Goal: Transaction & Acquisition: Purchase product/service

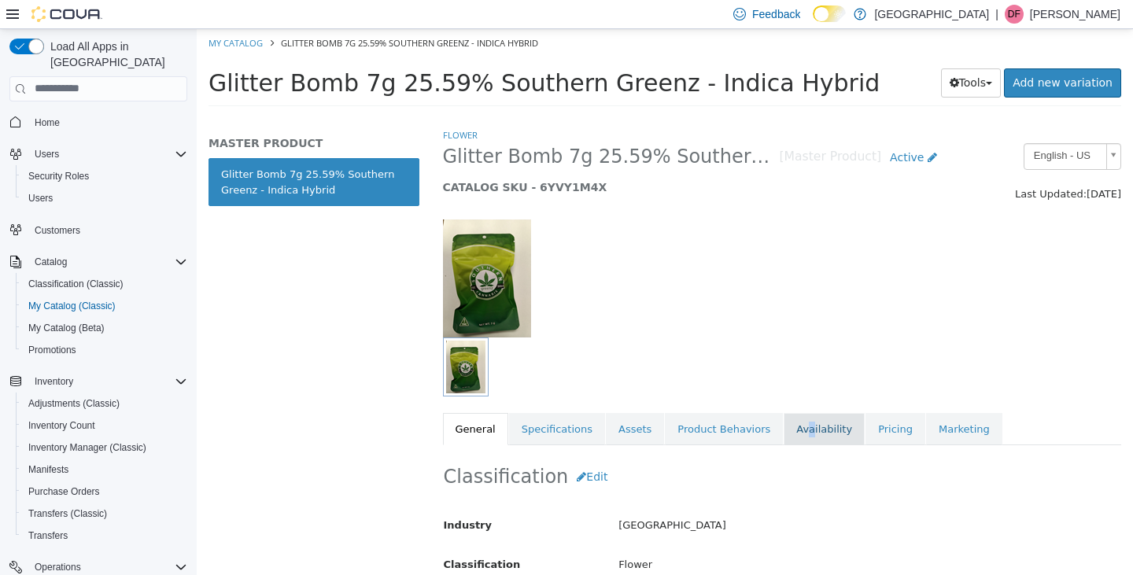
click at [784, 427] on link "Availability" at bounding box center [824, 428] width 81 height 33
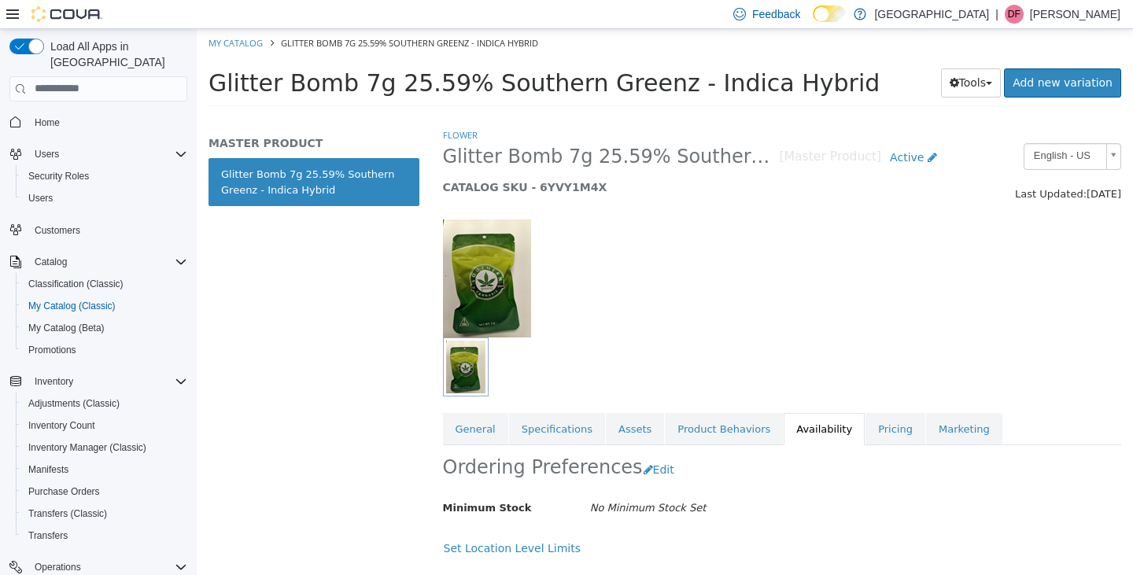
scroll to position [121, 0]
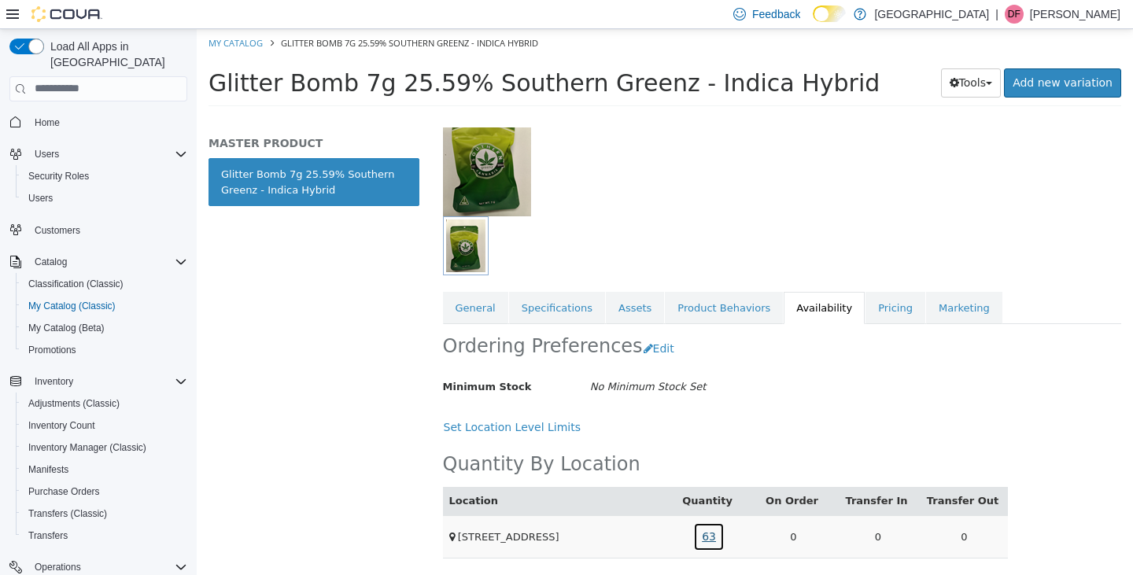
click at [711, 537] on link "63" at bounding box center [708, 536] width 31 height 29
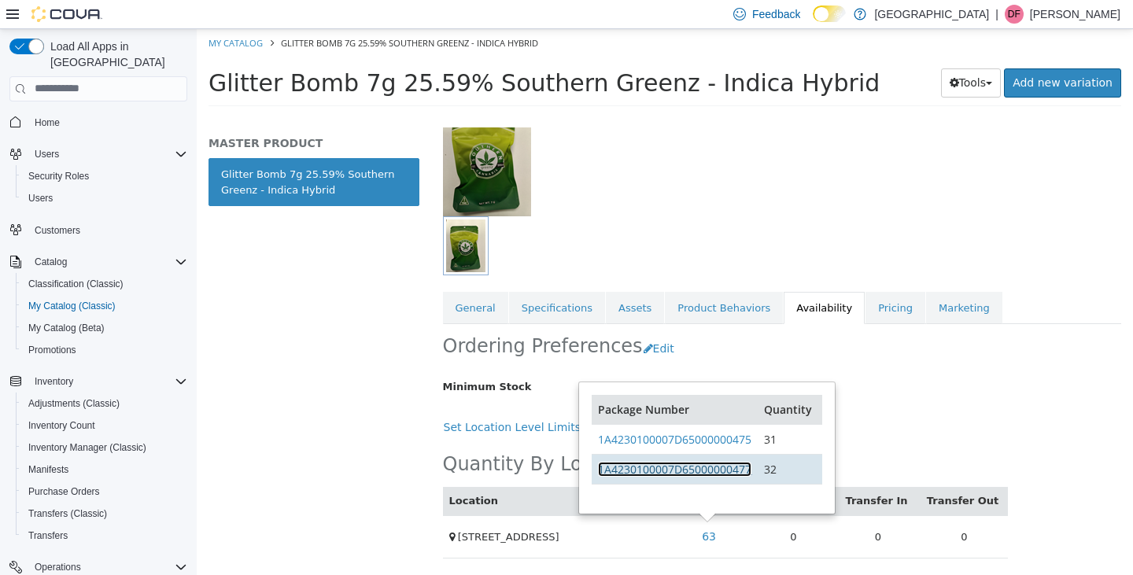
click at [693, 470] on link "1A4230100007D65000000477" at bounding box center [674, 468] width 153 height 15
click at [669, 209] on div at bounding box center [782, 148] width 703 height 135
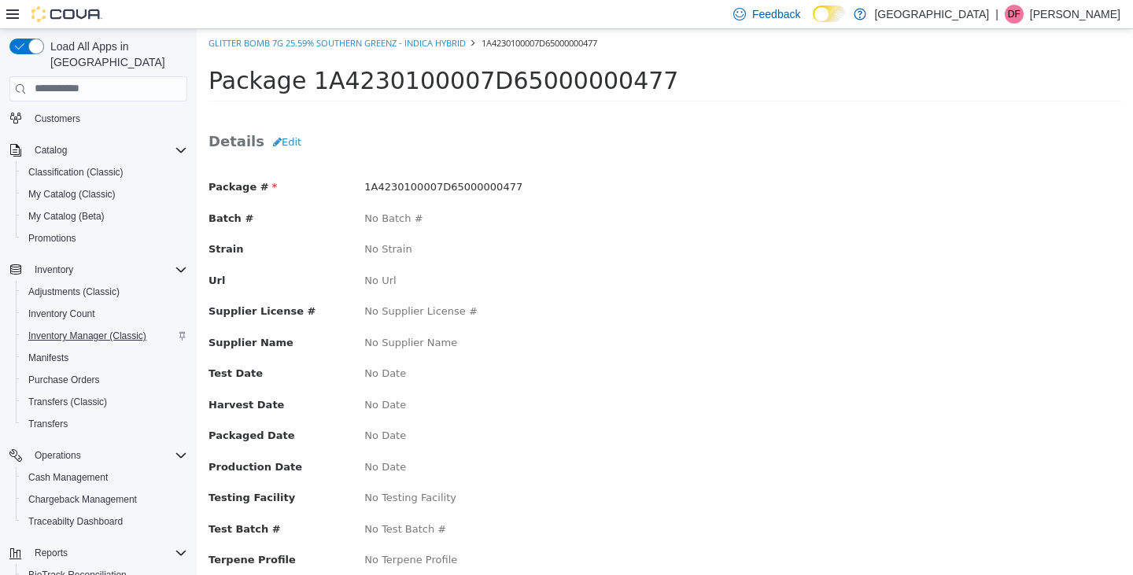
scroll to position [243, 0]
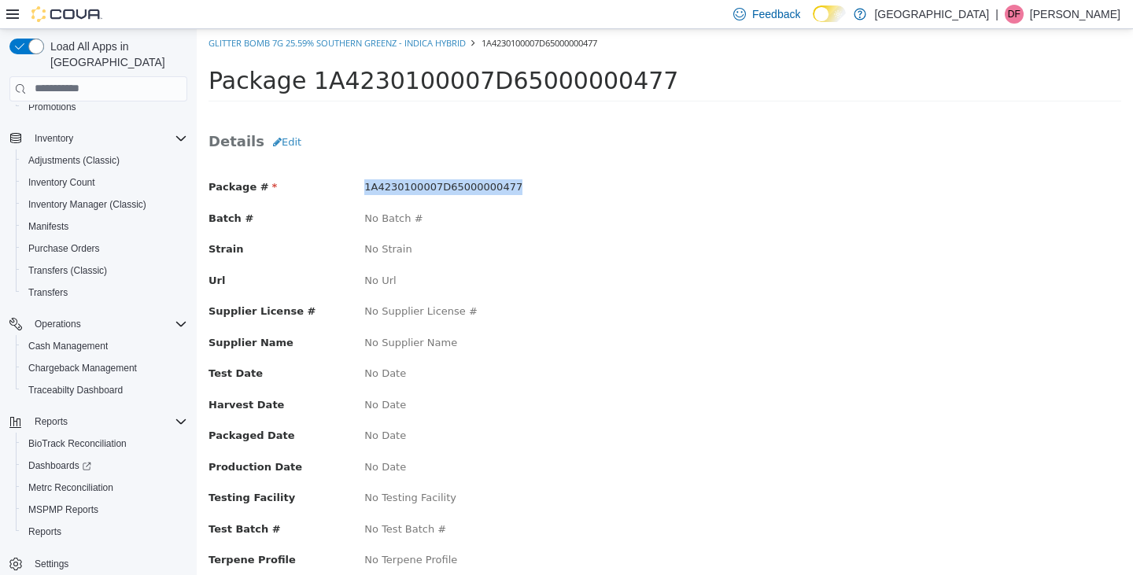
drag, startPoint x: 503, startPoint y: 190, endPoint x: 356, endPoint y: 193, distance: 147.2
click at [356, 193] on div "1A4230100007D65000000477" at bounding box center [509, 187] width 312 height 16
copy span "1A4230100007D65000000477"
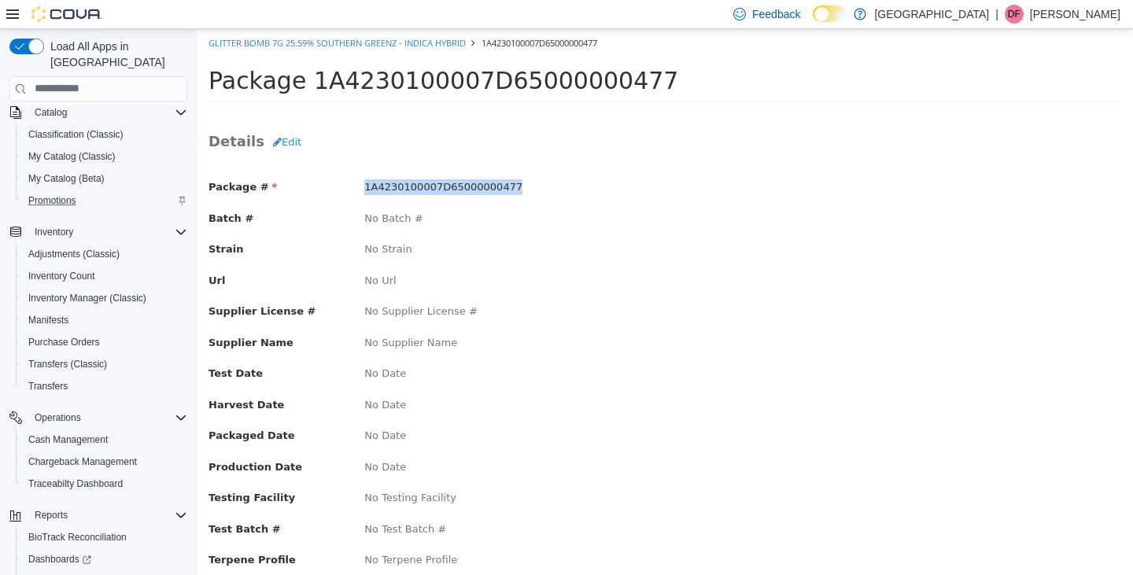
scroll to position [112, 0]
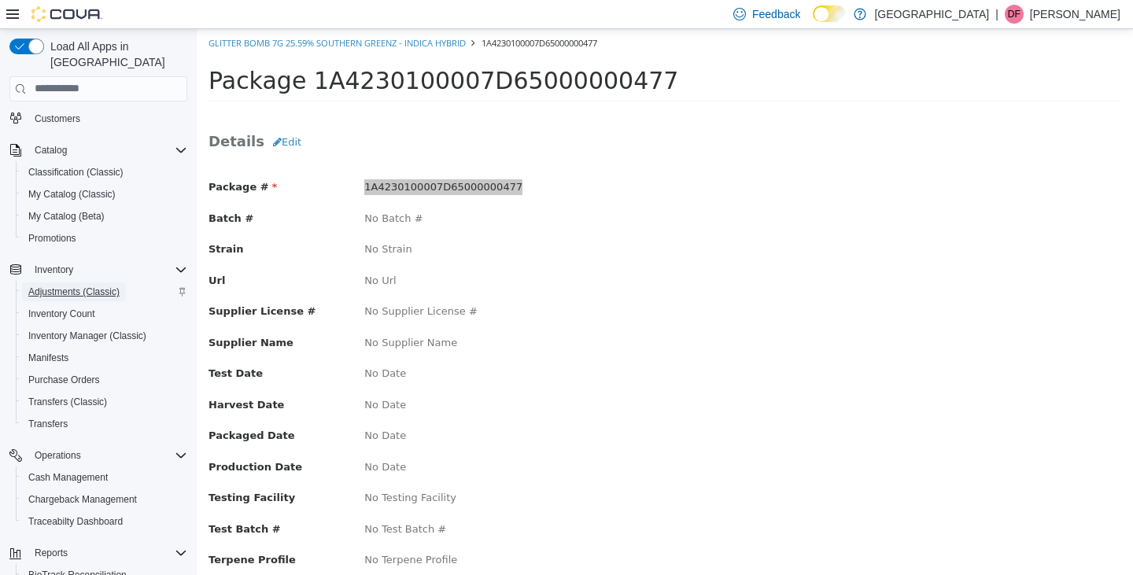
click at [62, 286] on span "Adjustments (Classic)" at bounding box center [73, 292] width 91 height 13
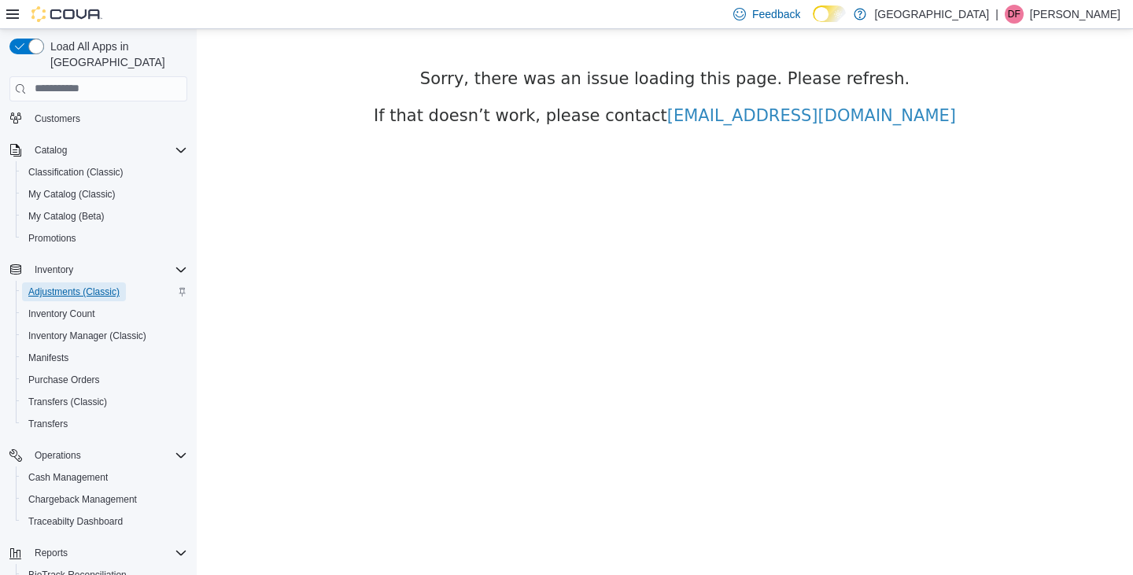
click at [56, 286] on span "Adjustments (Classic)" at bounding box center [73, 292] width 91 height 13
click at [65, 308] on span "Inventory Count" at bounding box center [61, 314] width 67 height 13
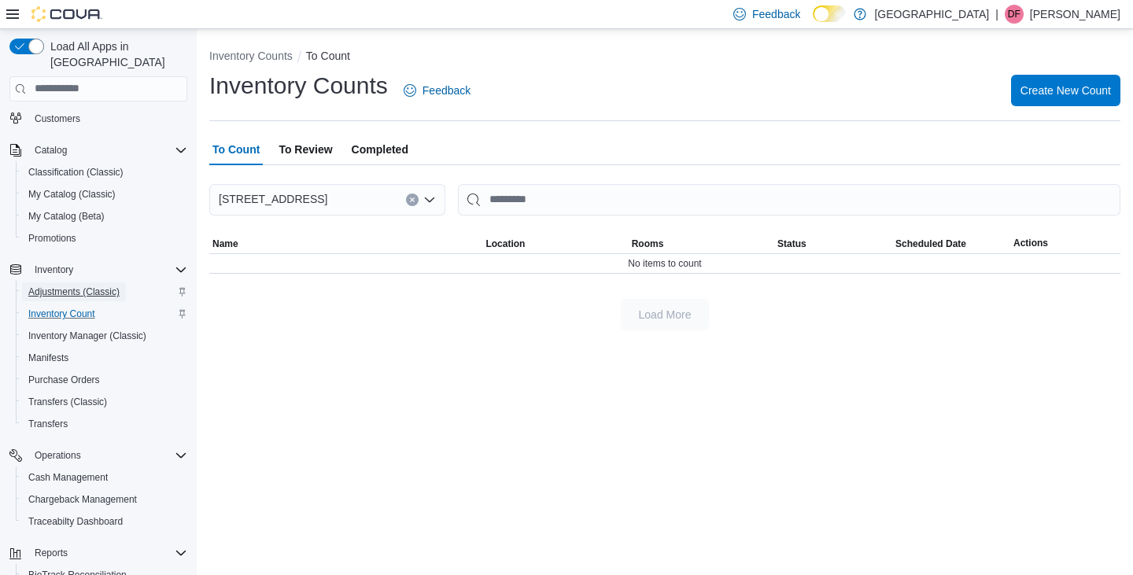
click at [65, 286] on span "Adjustments (Classic)" at bounding box center [73, 292] width 91 height 13
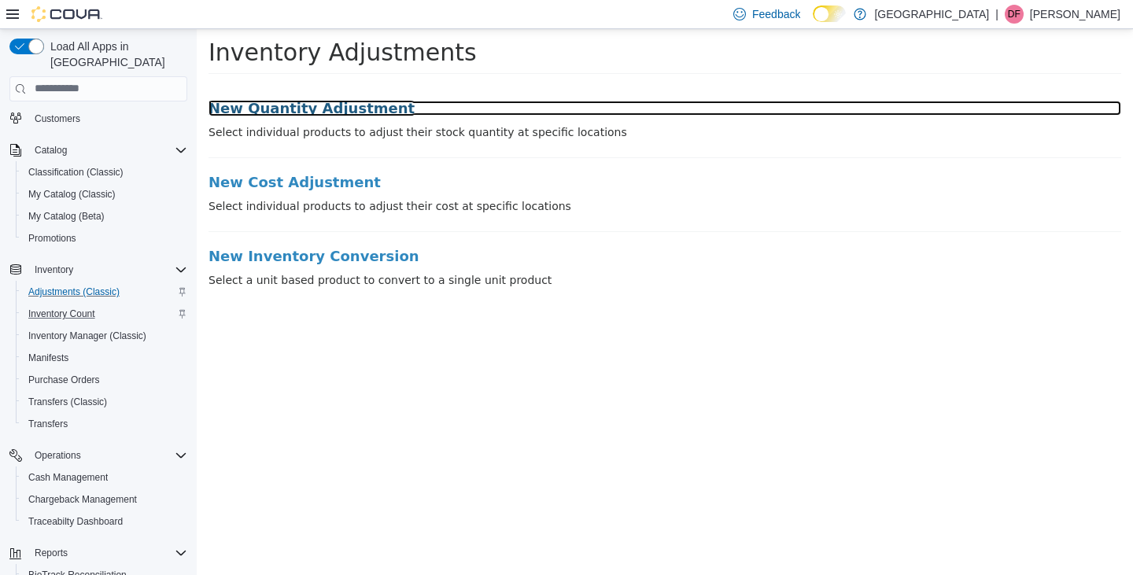
click at [276, 110] on h3 "New Quantity Adjustment" at bounding box center [665, 108] width 913 height 16
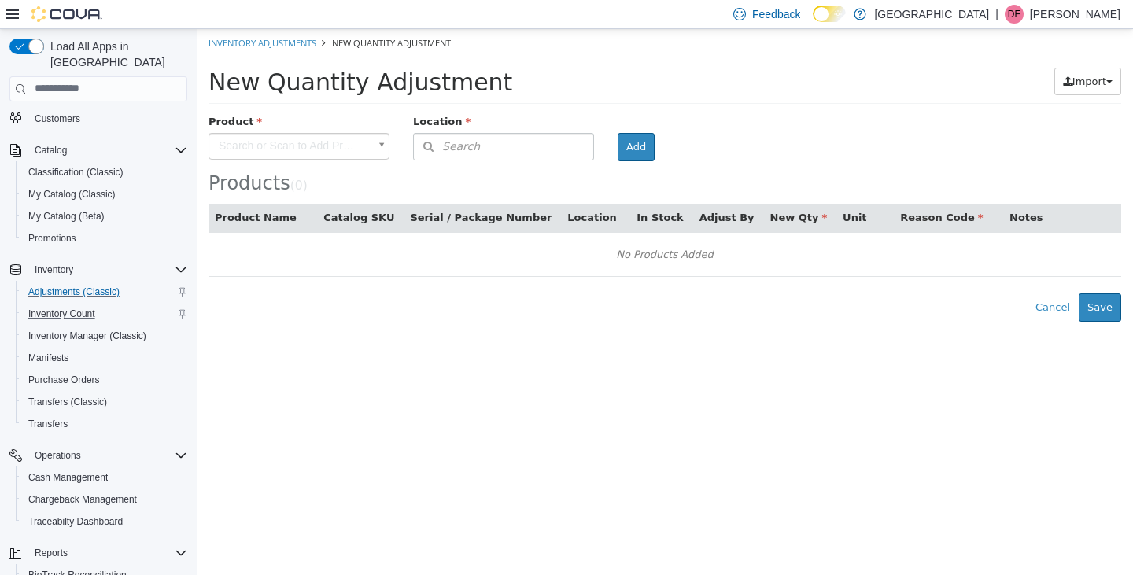
click at [385, 145] on body "× Inventory Adjustments New Quantity Adjustment New Quantity Adjustment Import …" at bounding box center [665, 174] width 936 height 293
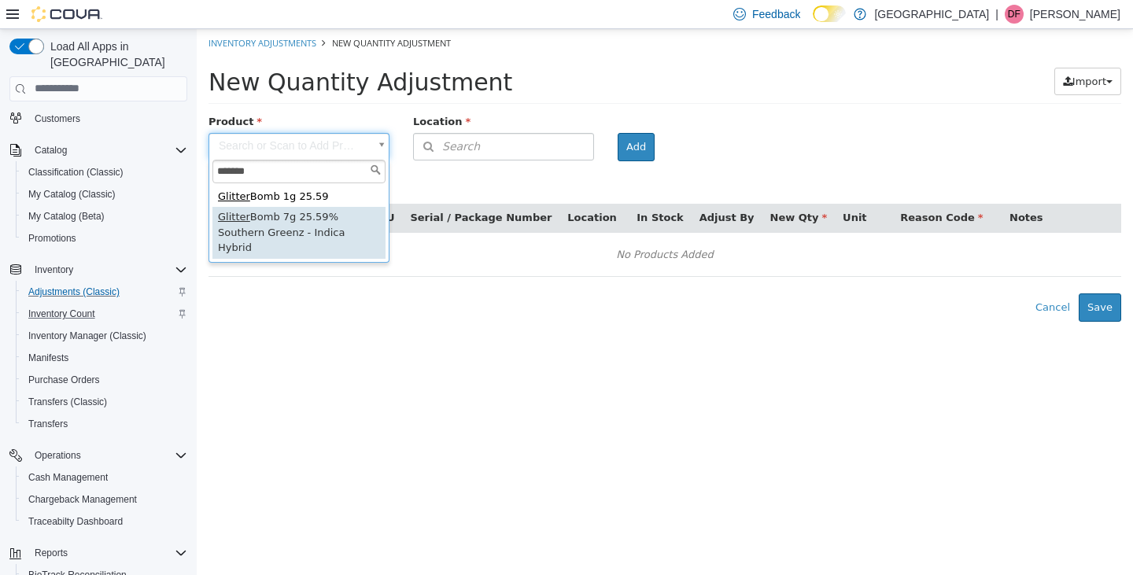
type input "*******"
type input "**********"
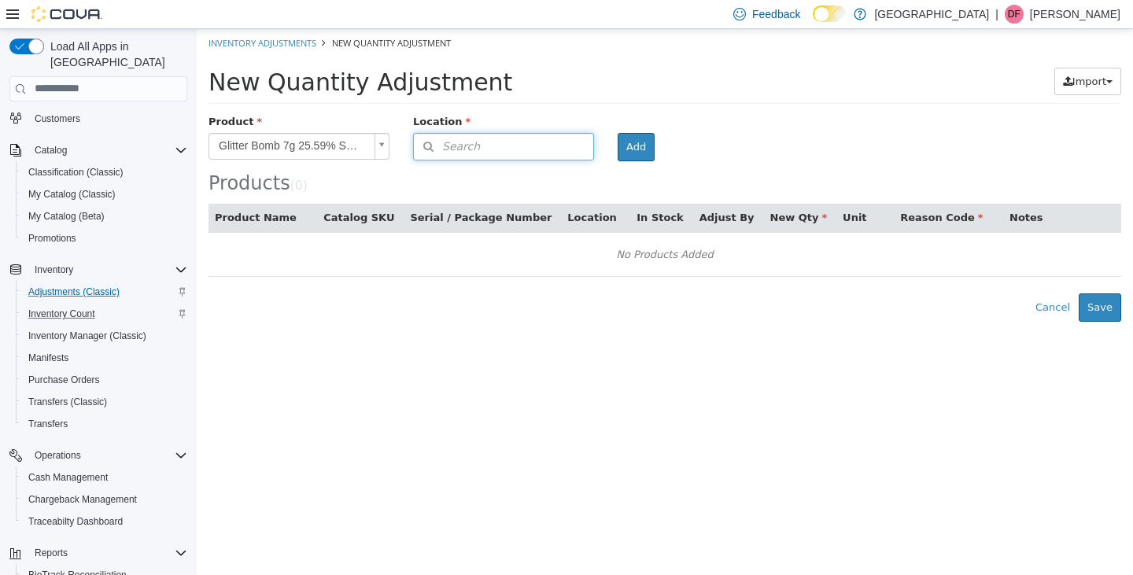
click at [473, 145] on span "Search" at bounding box center [447, 146] width 66 height 17
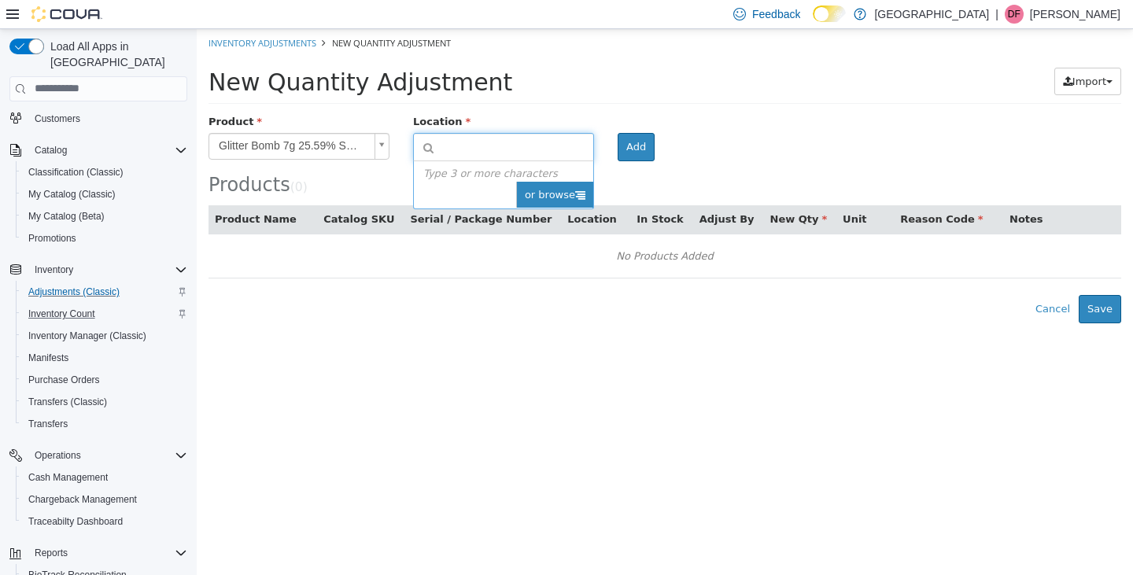
click at [546, 198] on span "or browse" at bounding box center [554, 194] width 77 height 27
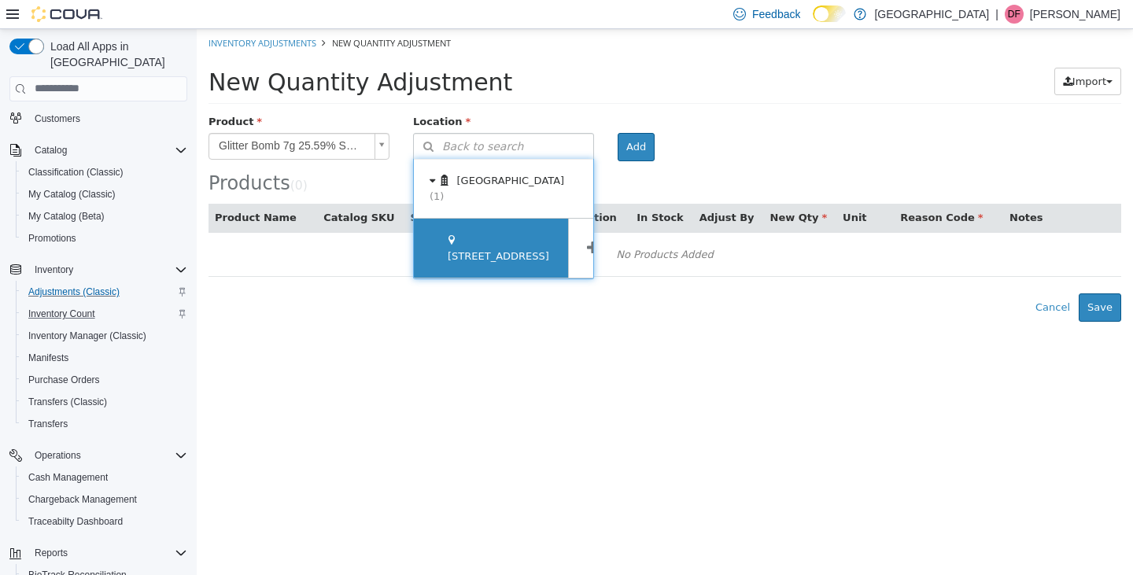
click at [486, 249] on span "[STREET_ADDRESS]" at bounding box center [499, 255] width 102 height 12
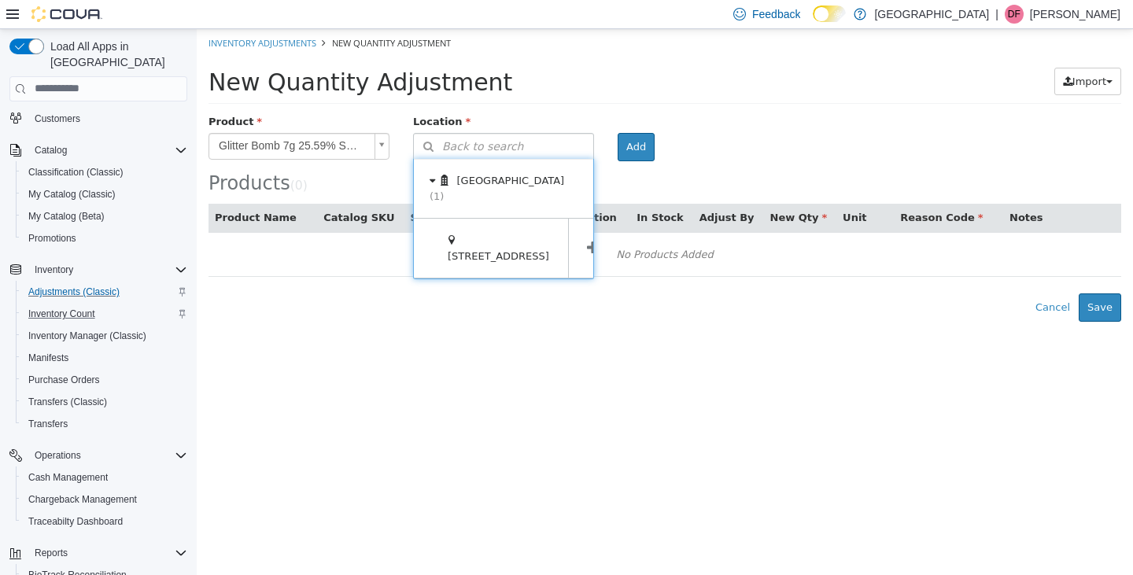
click at [587, 240] on icon at bounding box center [593, 247] width 12 height 15
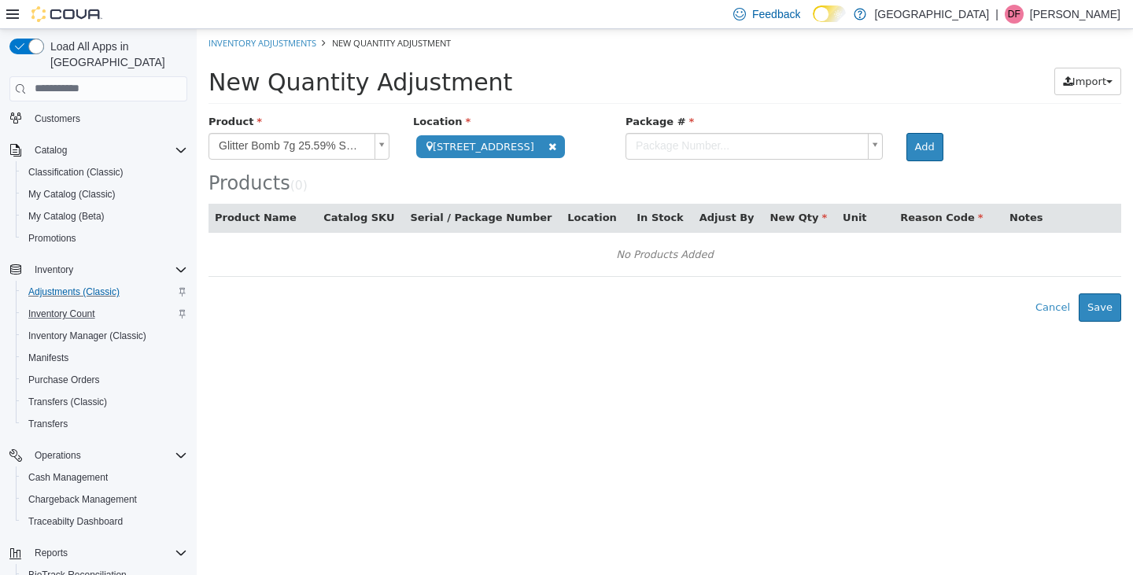
click at [617, 142] on body "**********" at bounding box center [665, 174] width 936 height 293
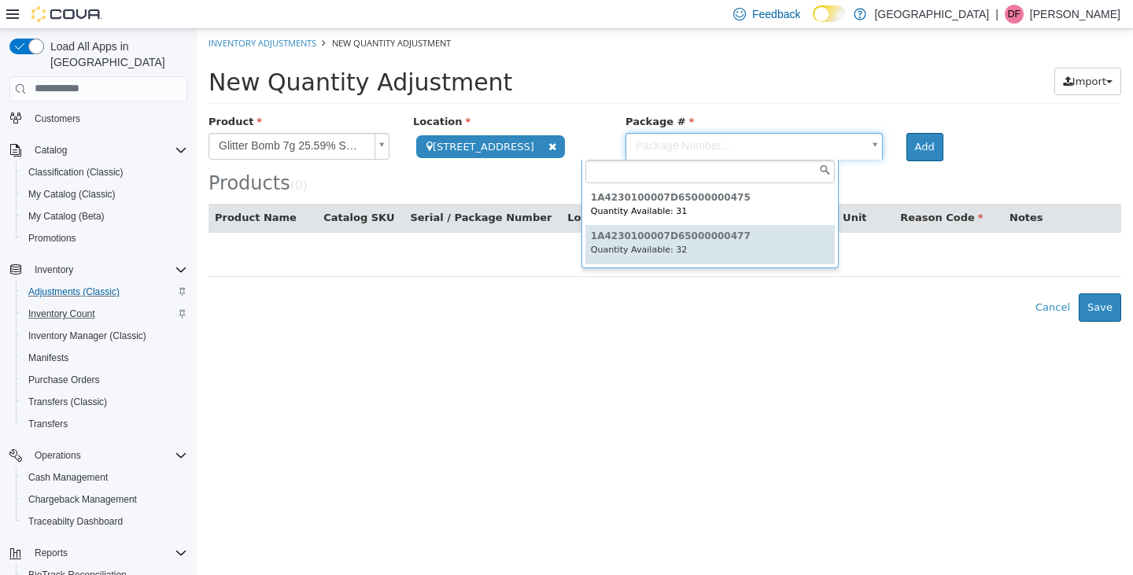
type input "**********"
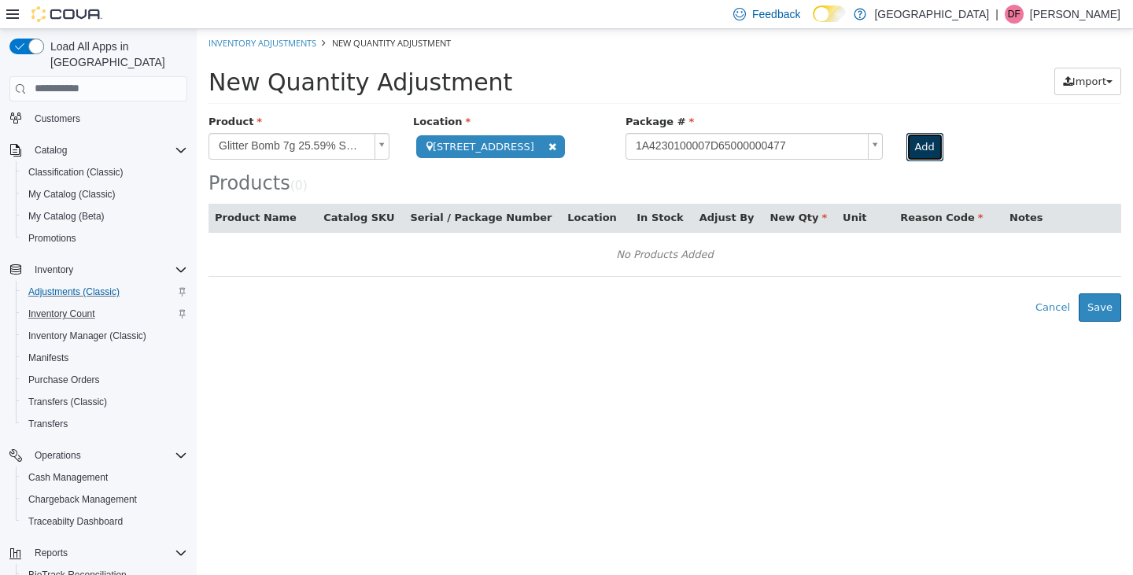
click at [907, 144] on button "Add" at bounding box center [925, 146] width 37 height 28
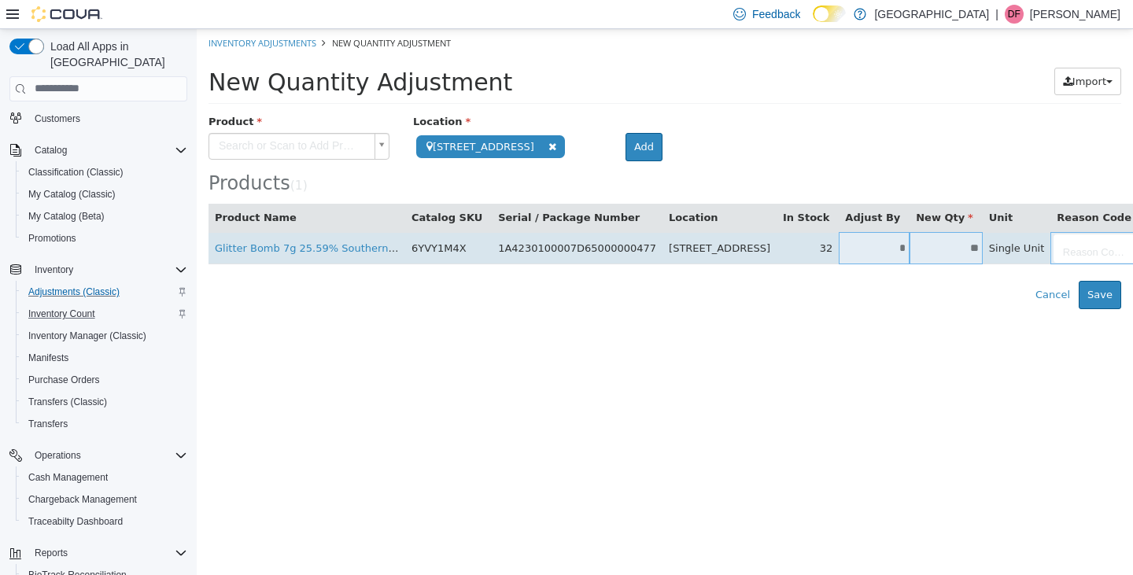
click at [839, 248] on input "*" at bounding box center [874, 248] width 71 height 12
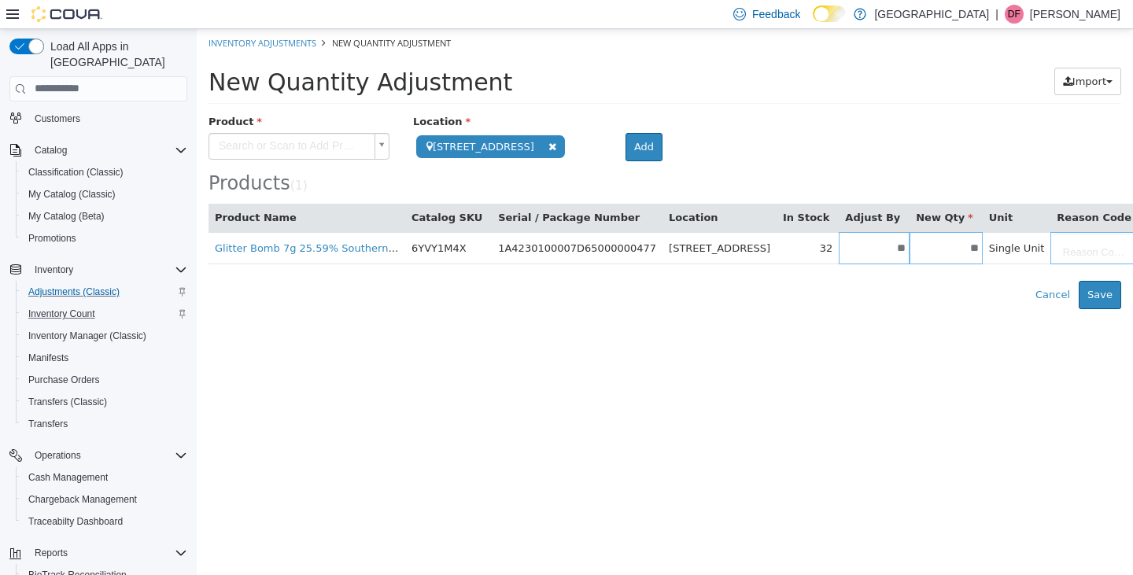
type input "*"
click at [1035, 249] on body "**********" at bounding box center [665, 168] width 936 height 280
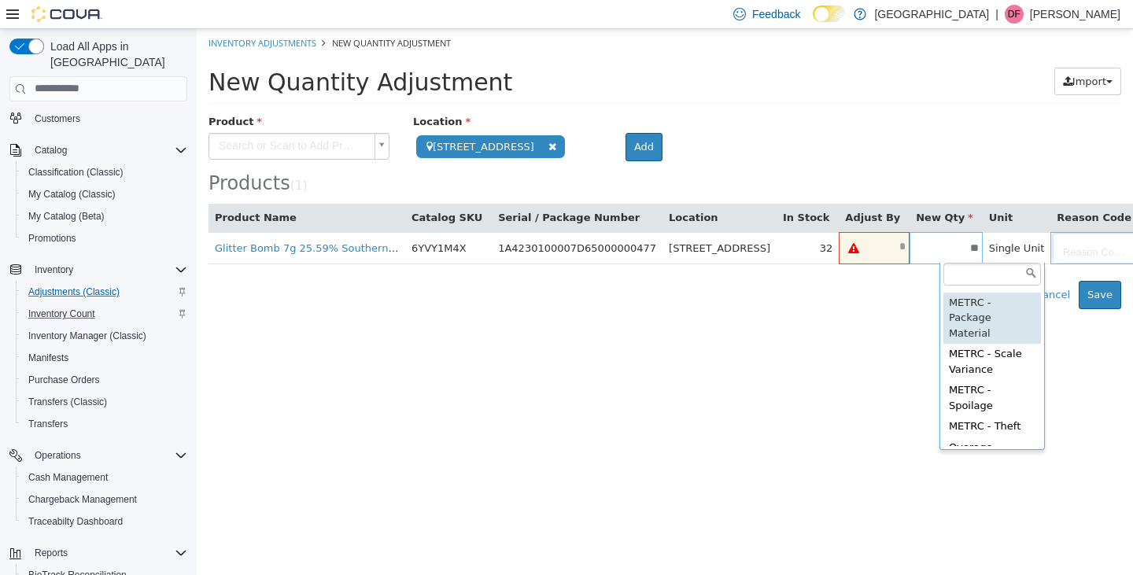
scroll to position [267, 0]
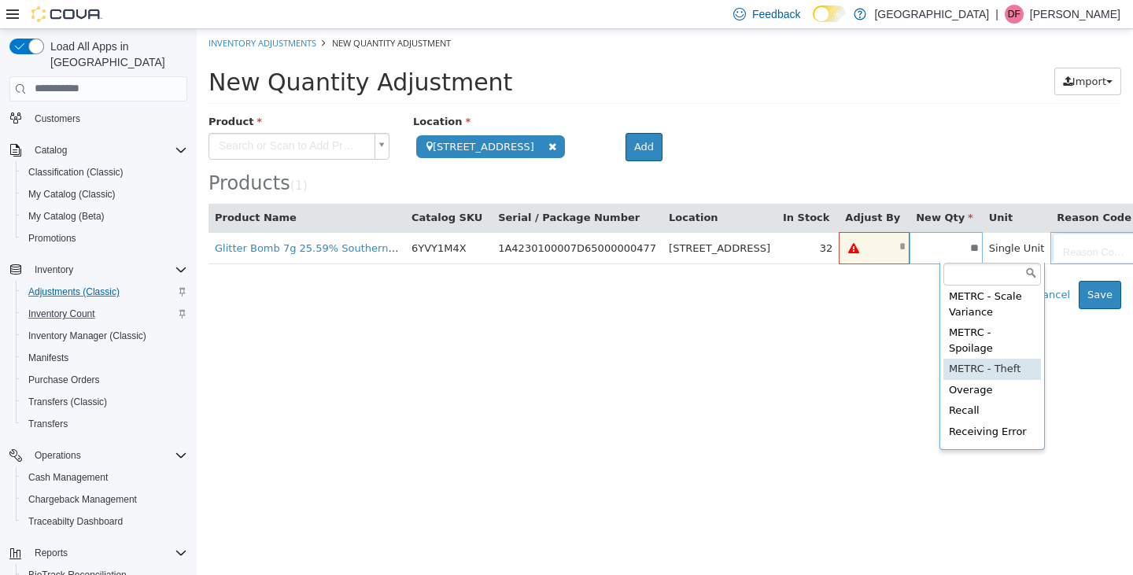
click at [852, 246] on body "**********" at bounding box center [665, 168] width 936 height 280
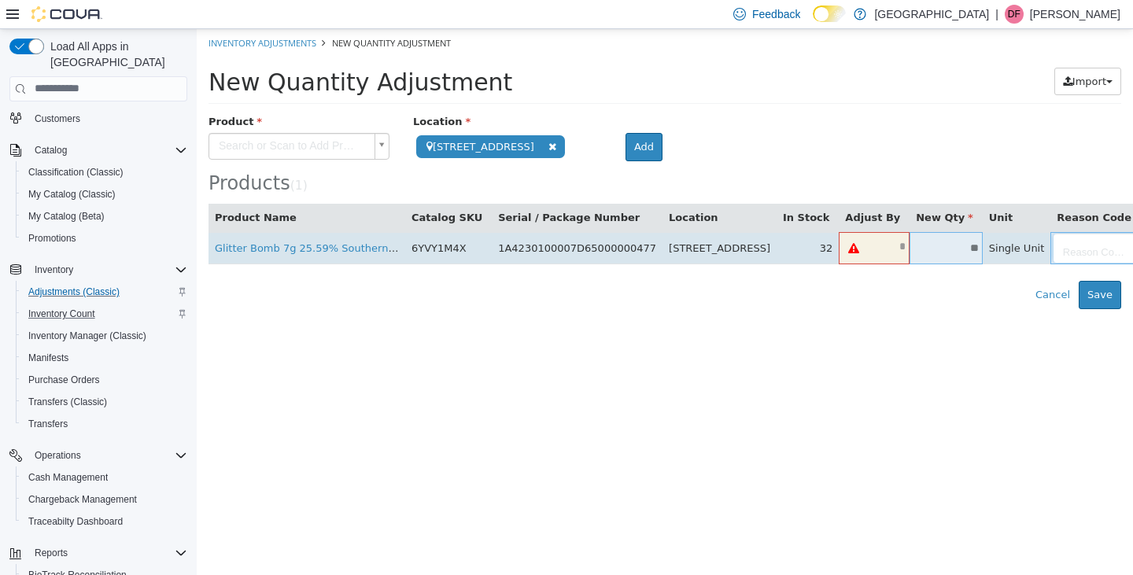
click at [839, 247] on span at bounding box center [854, 248] width 30 height 20
click at [869, 250] on input "text" at bounding box center [889, 246] width 41 height 12
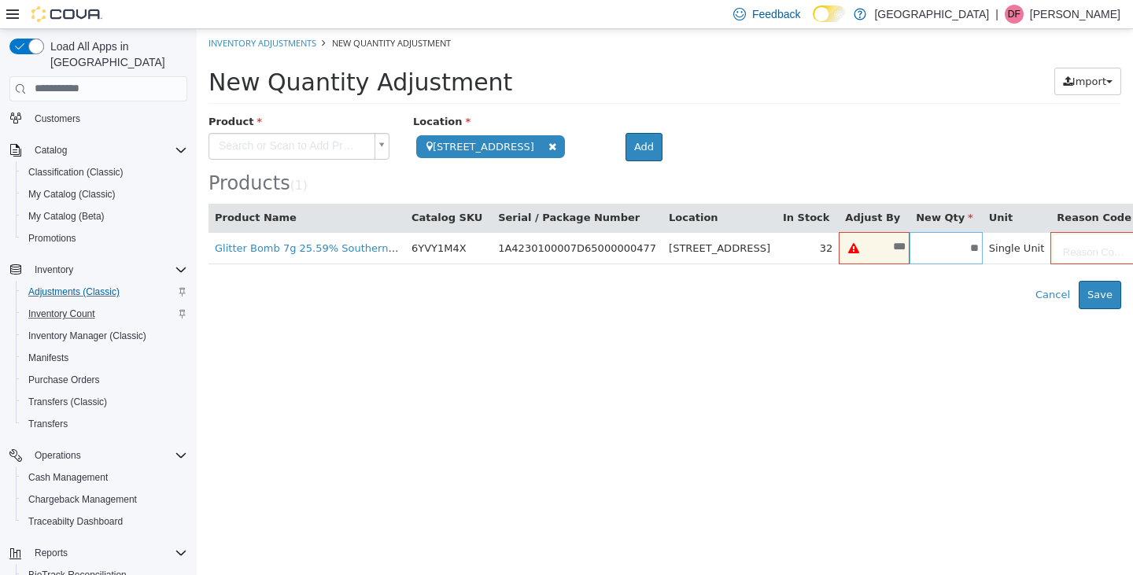
type input "***"
type input "*"
click at [918, 308] on html "**********" at bounding box center [665, 168] width 936 height 280
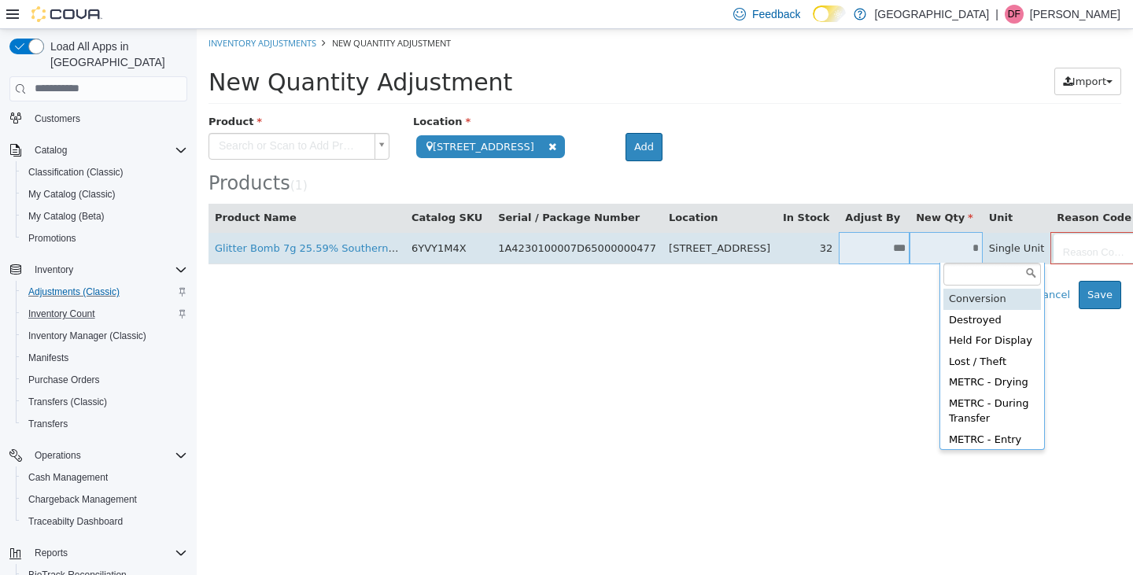
click at [1040, 248] on body "**********" at bounding box center [665, 168] width 936 height 280
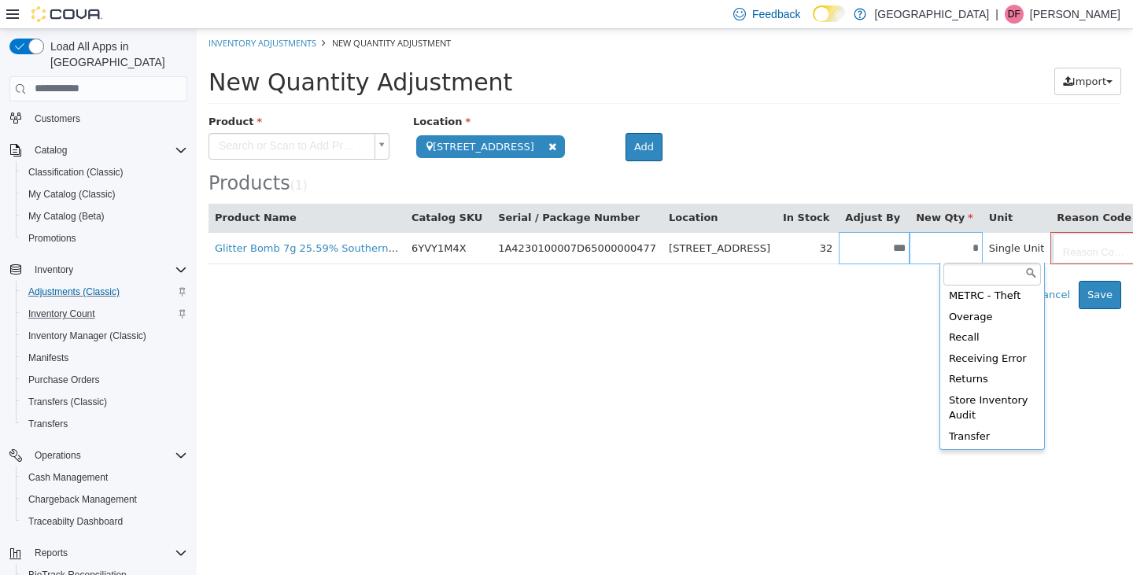
scroll to position [377, 0]
type input "**********"
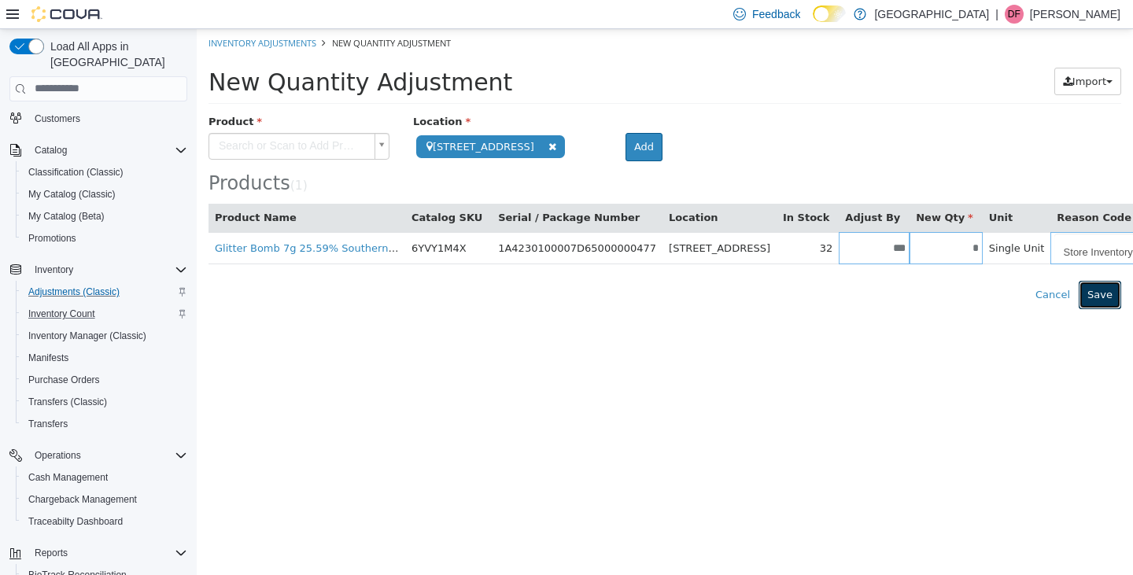
click at [1104, 294] on button "Save" at bounding box center [1100, 294] width 42 height 28
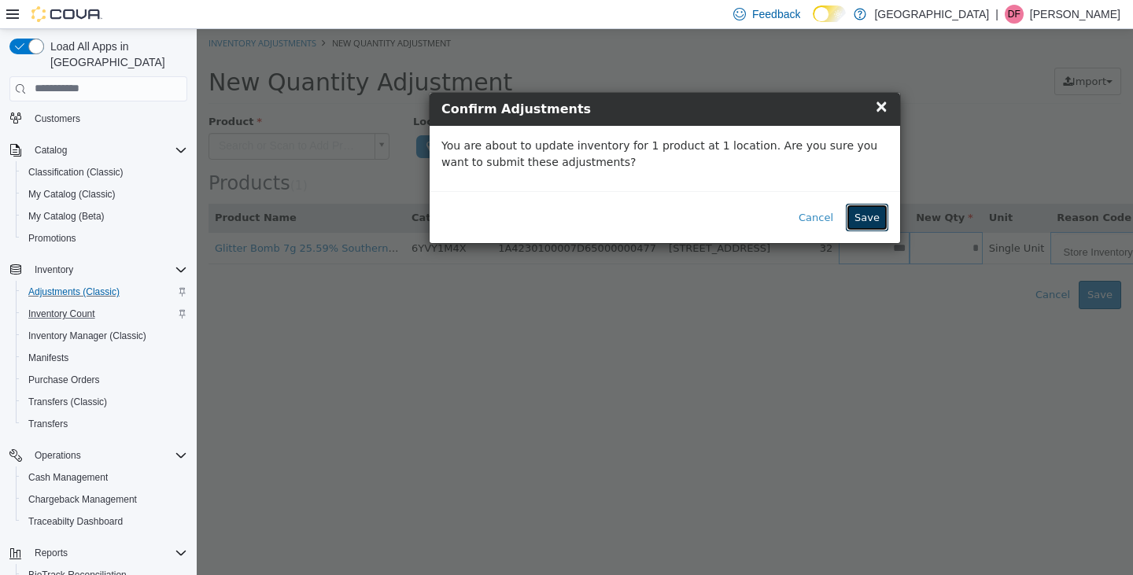
click at [868, 214] on button "Save" at bounding box center [867, 217] width 42 height 28
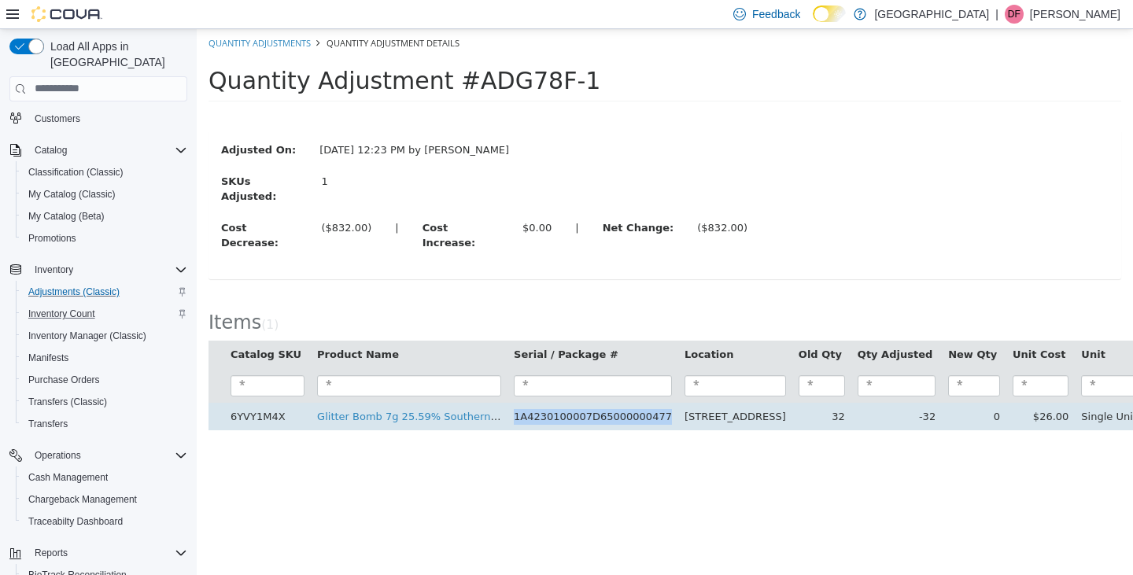
drag, startPoint x: 640, startPoint y: 393, endPoint x: 501, endPoint y: 393, distance: 138.5
click at [508, 402] on td "1A4230100007D65000000477" at bounding box center [593, 416] width 171 height 28
copy td "1A4230100007D65000000477"
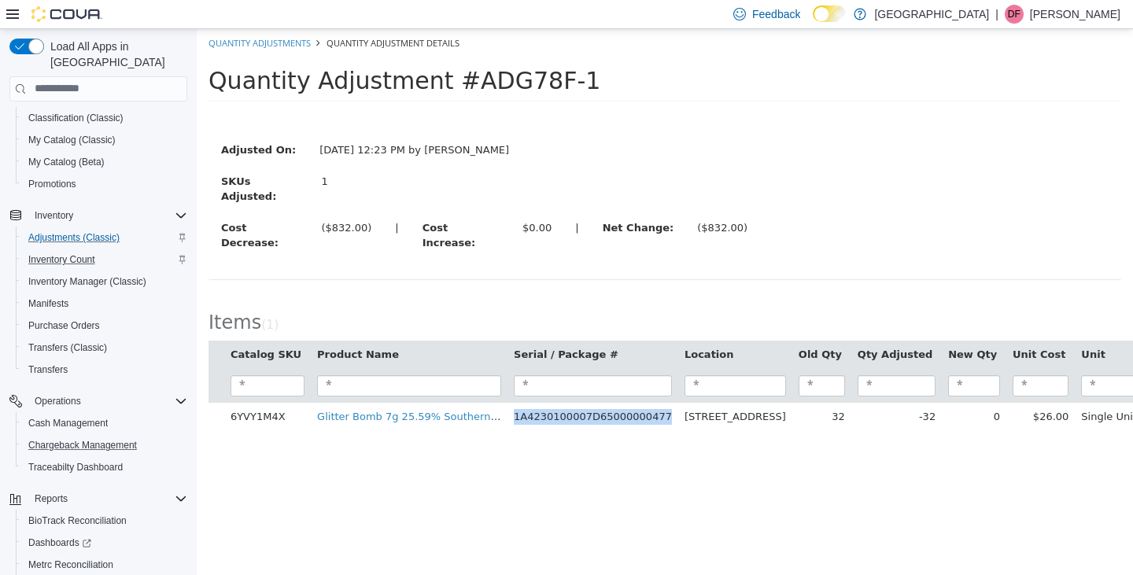
scroll to position [243, 0]
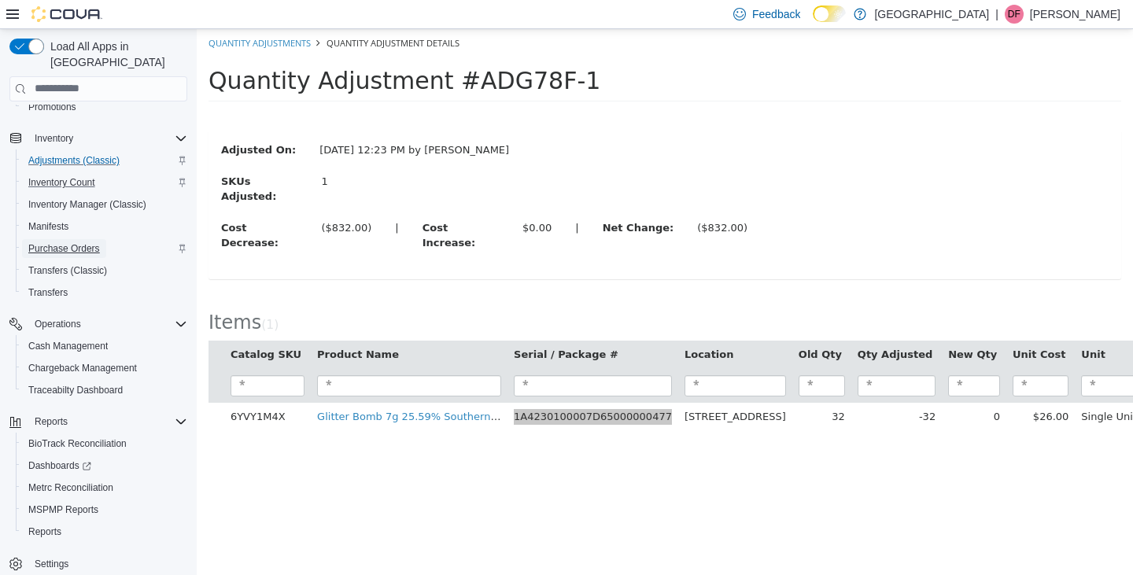
click at [54, 242] on span "Purchase Orders" at bounding box center [64, 248] width 72 height 13
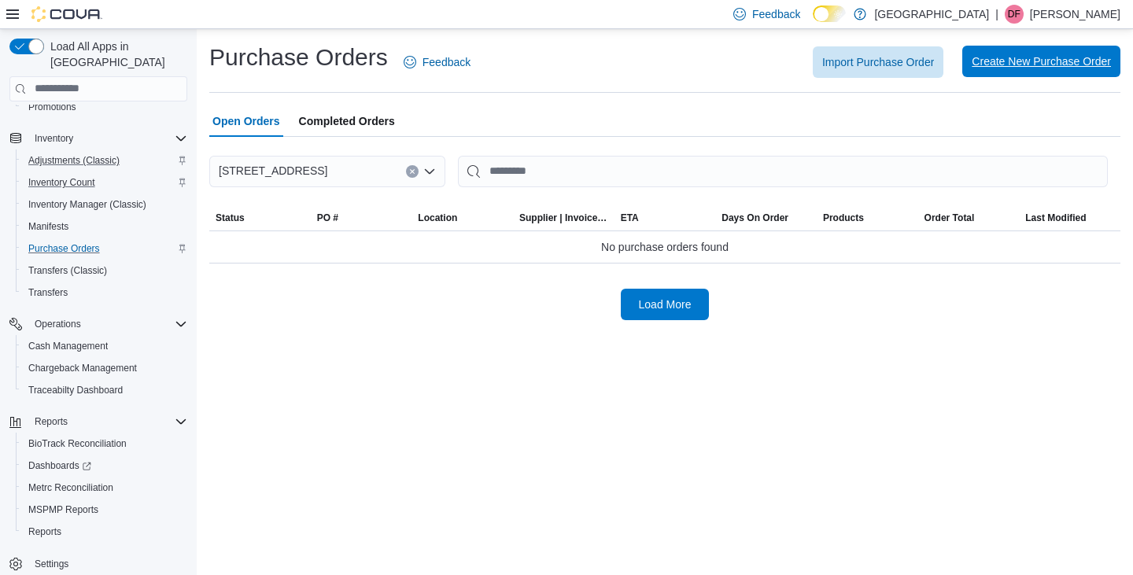
click at [1013, 63] on span "Create New Purchase Order" at bounding box center [1041, 62] width 139 height 16
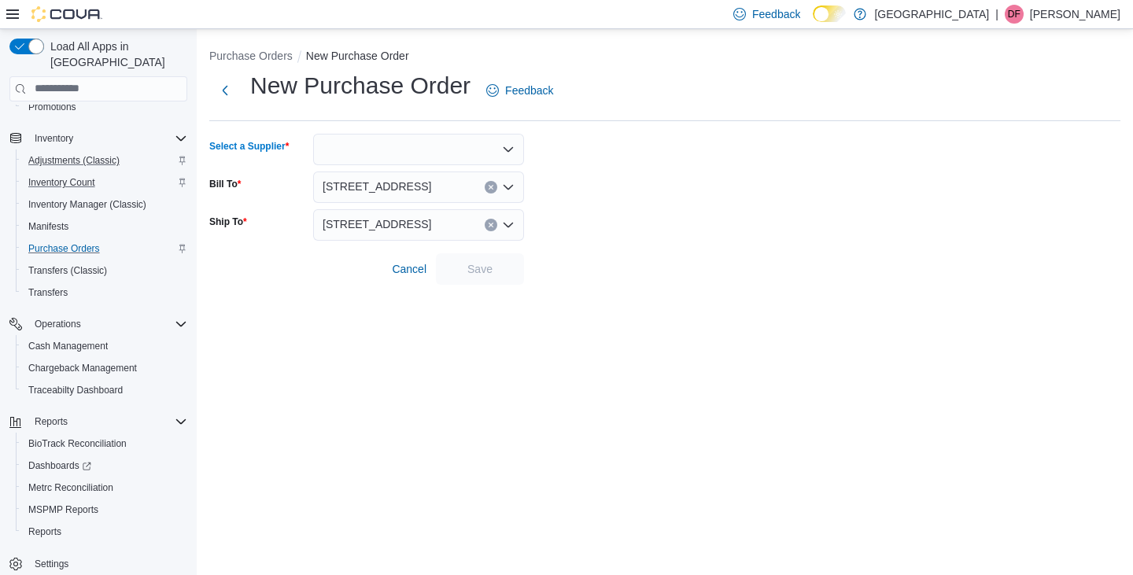
click at [512, 144] on icon "Open list of options" at bounding box center [508, 149] width 13 height 13
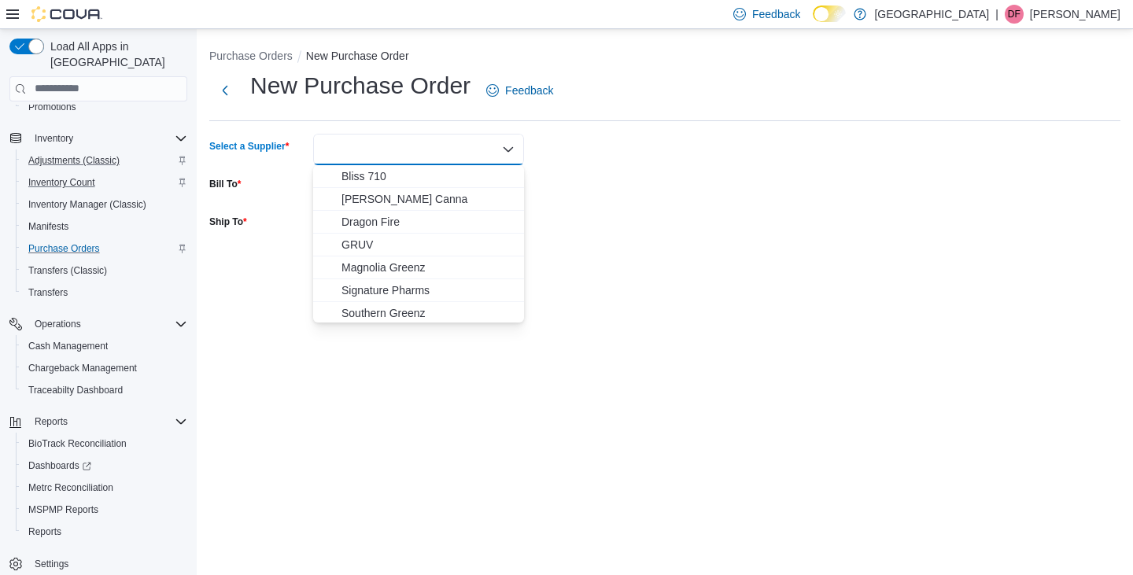
scroll to position [48, 0]
click at [374, 260] on span "Southern Greenz" at bounding box center [428, 265] width 173 height 16
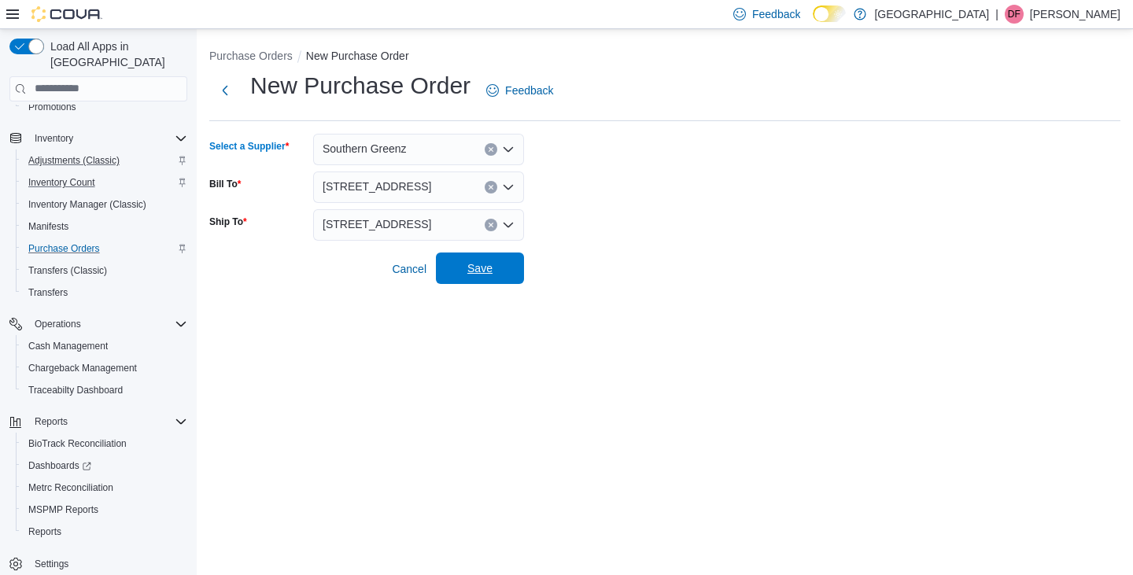
click at [485, 271] on span "Save" at bounding box center [479, 268] width 25 height 16
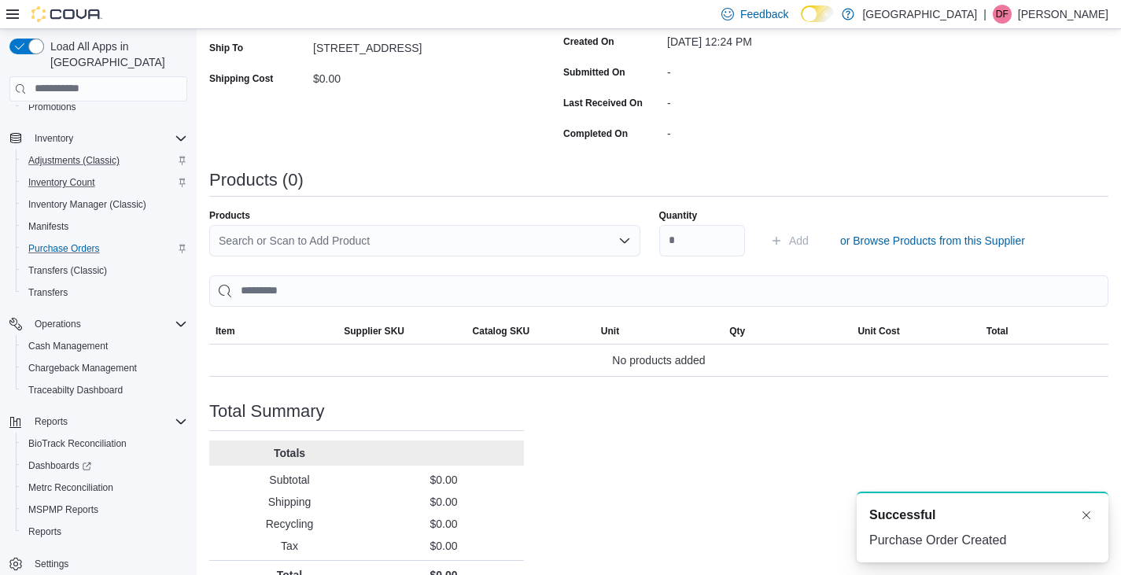
scroll to position [298, 0]
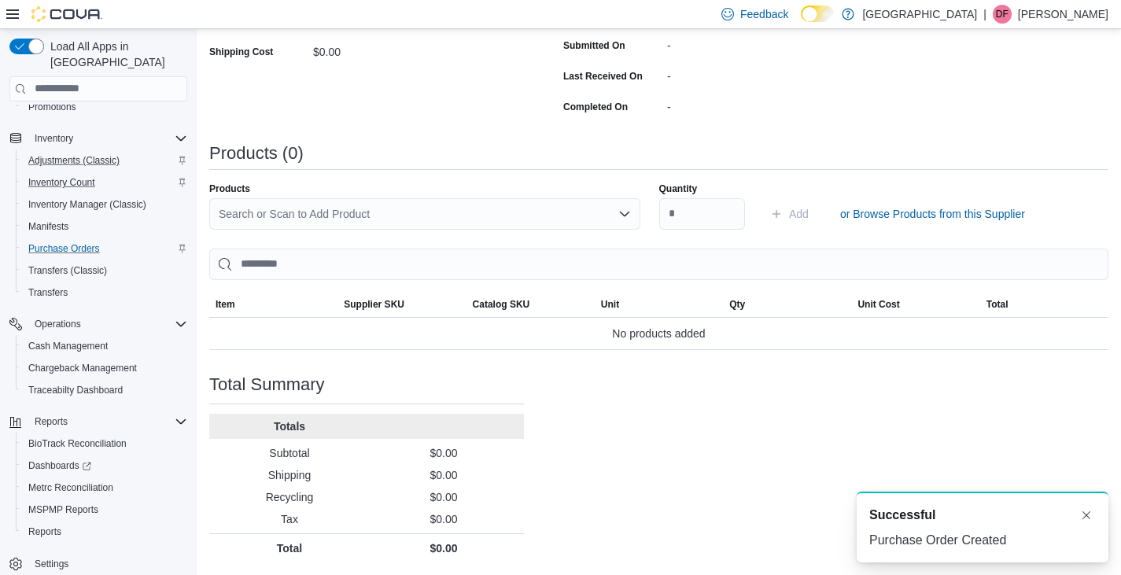
click at [630, 216] on icon "Open list of options" at bounding box center [625, 214] width 13 height 13
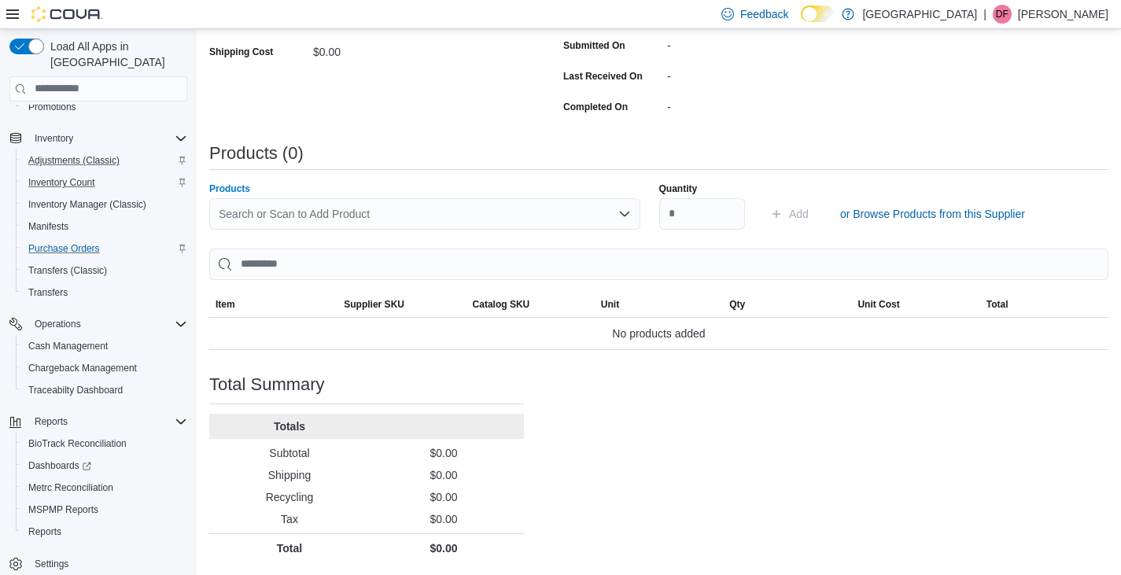
click at [253, 209] on div "Search or Scan to Add Product Combo box. Selected. Combo box input. Search or S…" at bounding box center [424, 213] width 431 height 31
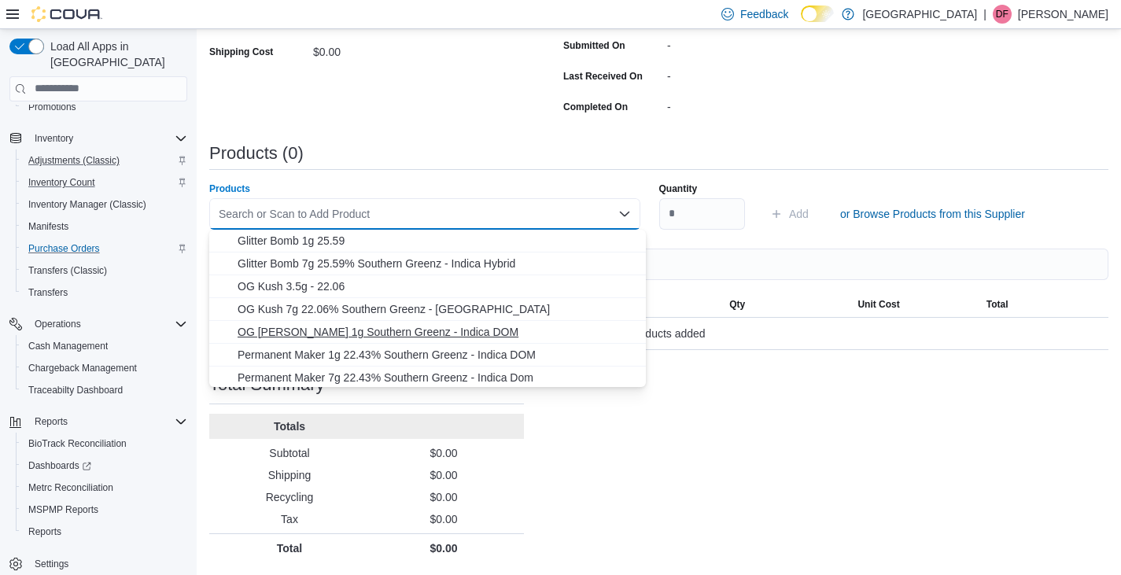
scroll to position [48, 0]
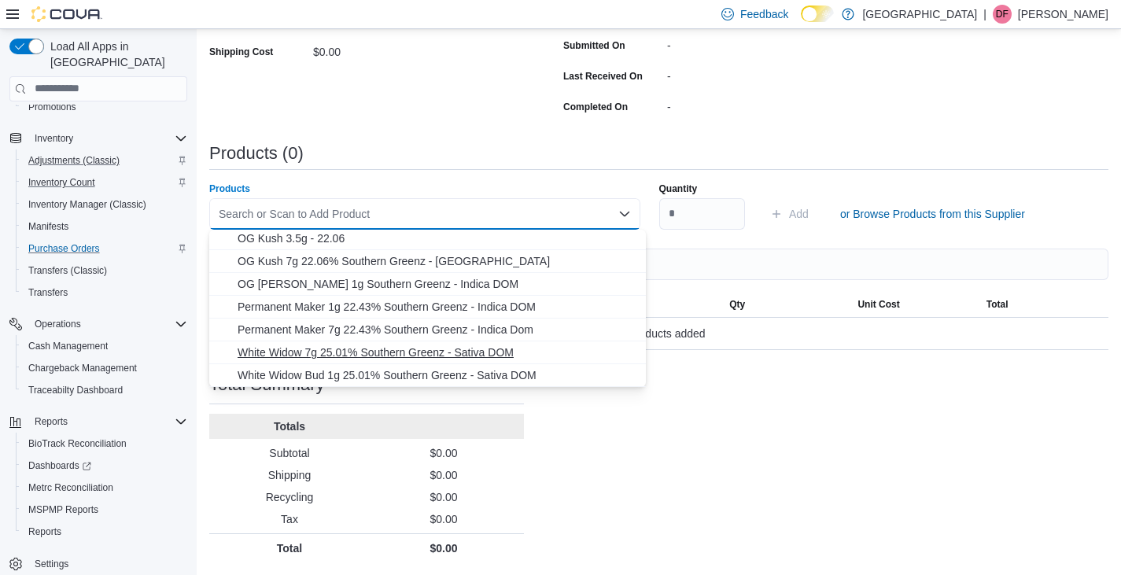
click at [305, 353] on span "White Widow 7g 25.01% Southern Greenz - Sativa DOM" at bounding box center [437, 353] width 399 height 16
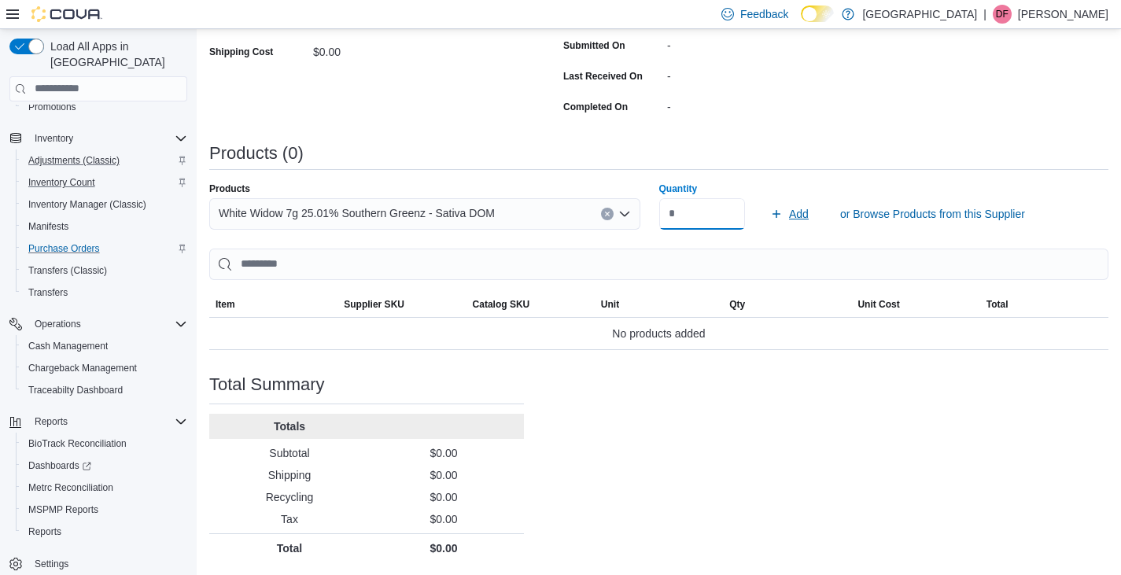
type input "**"
click at [803, 214] on span "Add" at bounding box center [799, 214] width 20 height 16
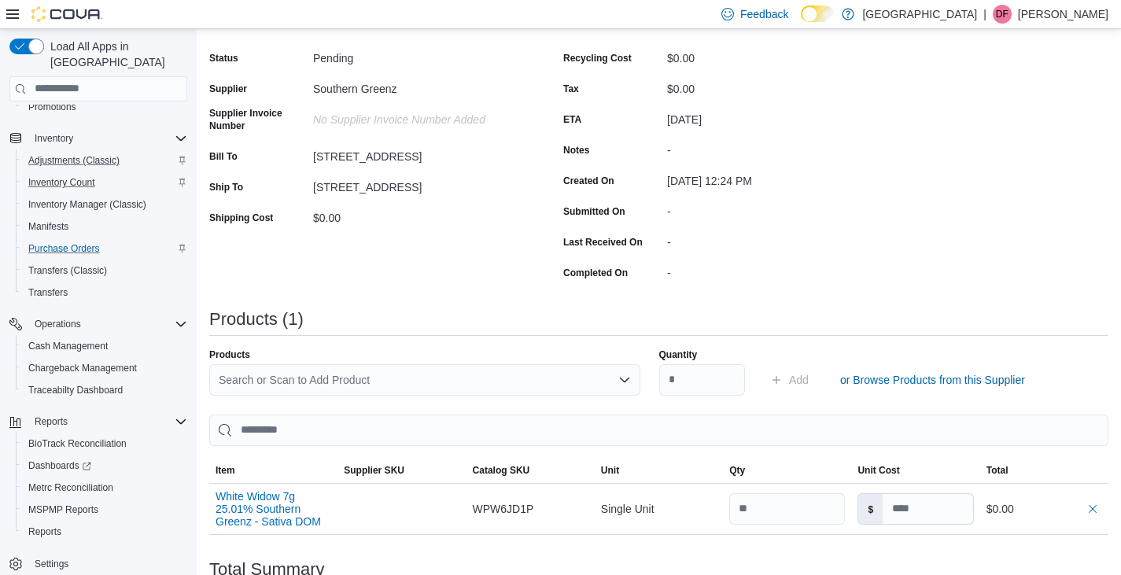
scroll to position [317, 0]
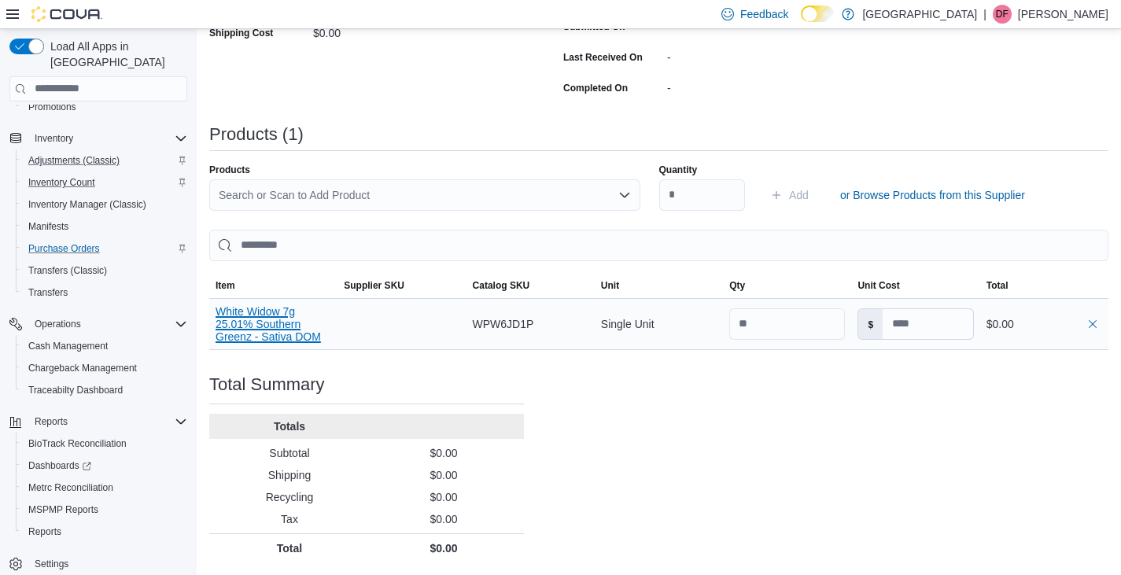
click at [268, 323] on button "White Widow 7g 25.01% Southern Greenz - Sativa DOM" at bounding box center [274, 324] width 116 height 38
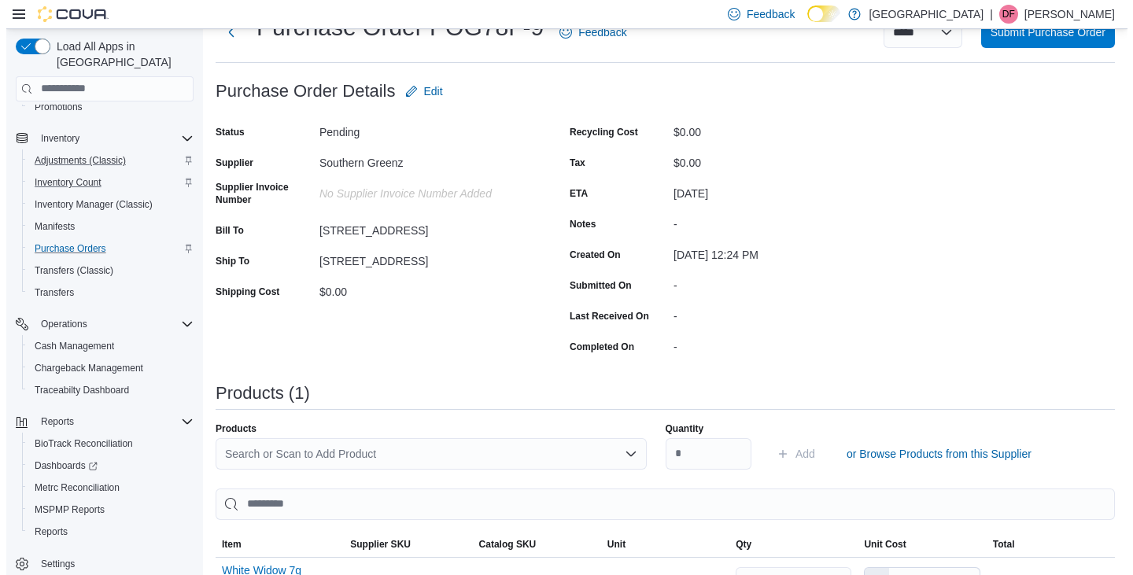
scroll to position [0, 0]
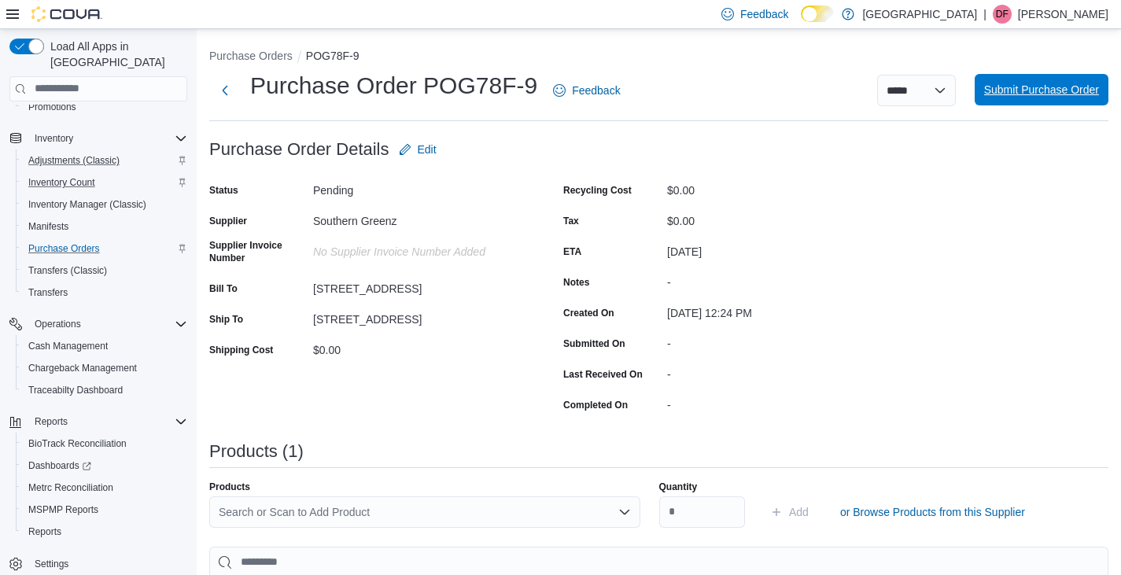
click at [1064, 87] on span "Submit Purchase Order" at bounding box center [1041, 90] width 115 height 16
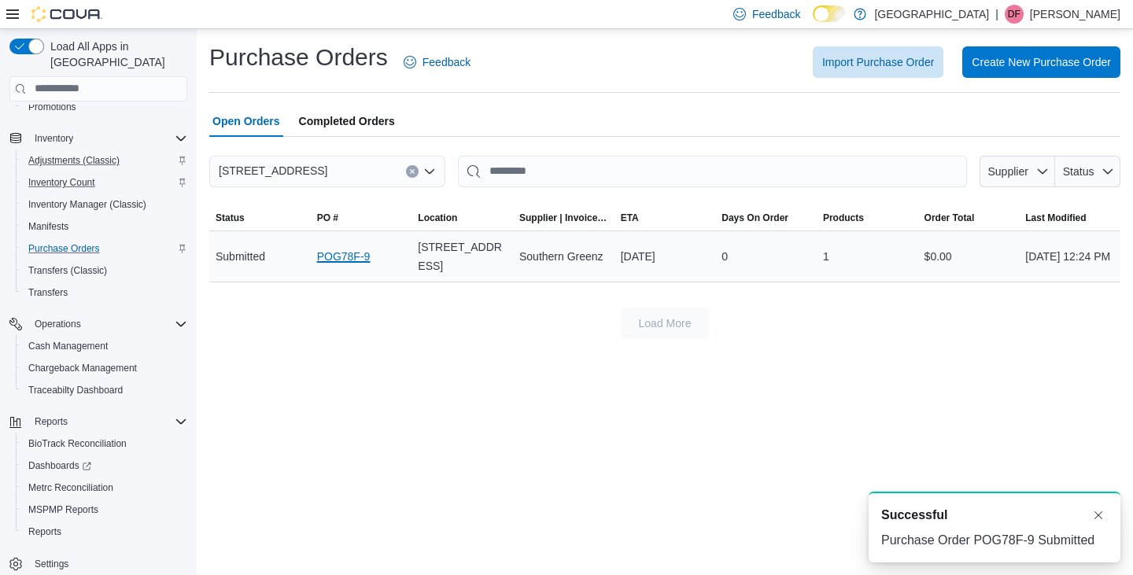
click at [342, 255] on link "POG78F-9" at bounding box center [344, 256] width 54 height 19
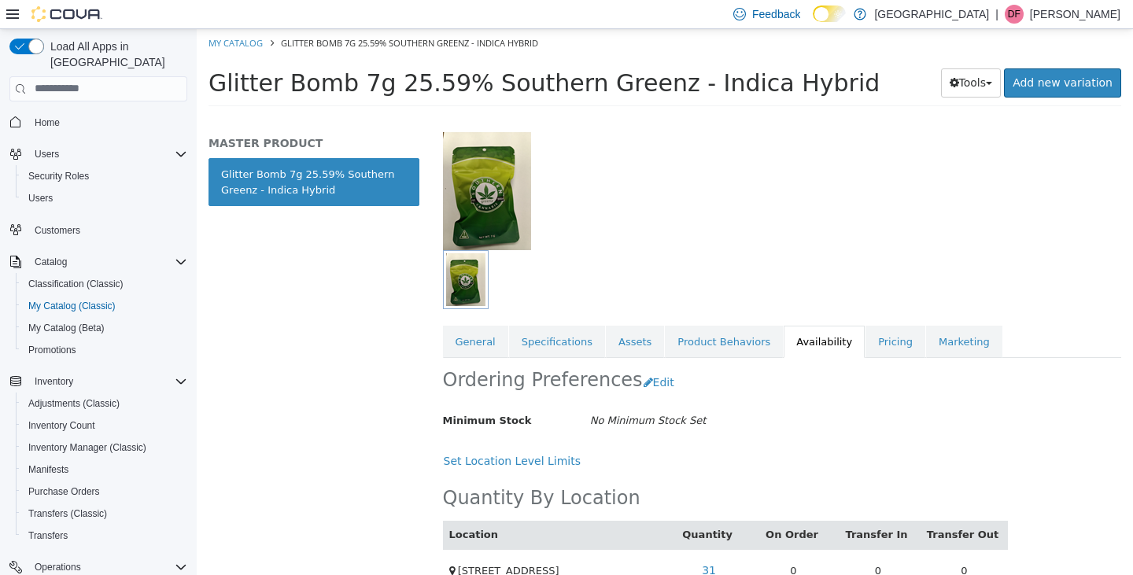
scroll to position [121, 0]
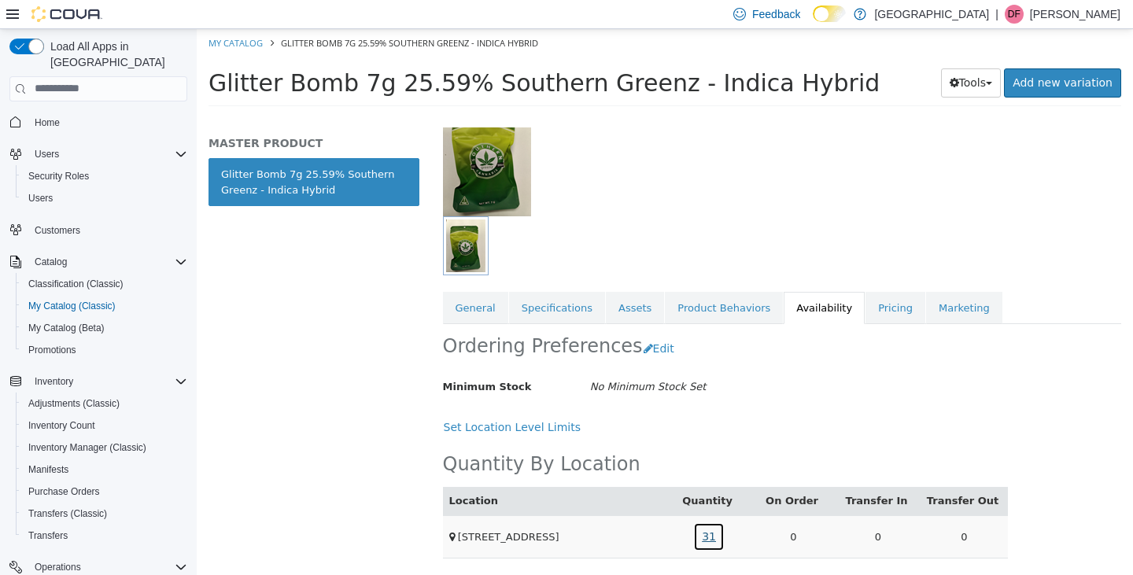
click at [708, 538] on link "31" at bounding box center [708, 536] width 31 height 29
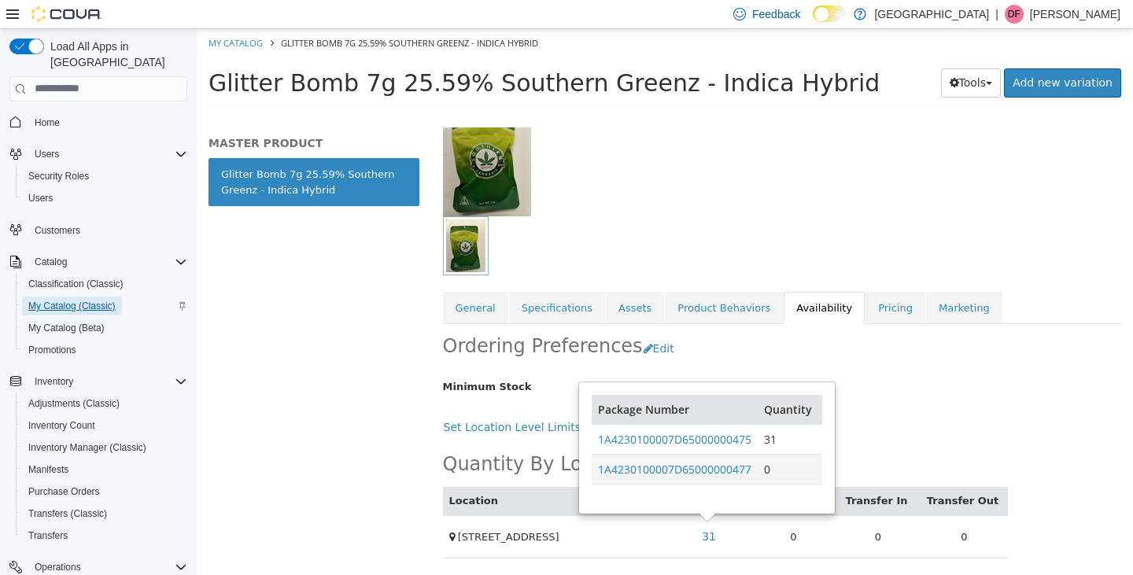
click at [61, 300] on span "My Catalog (Classic)" at bounding box center [71, 306] width 87 height 13
click at [57, 300] on span "My Catalog (Classic)" at bounding box center [71, 306] width 87 height 13
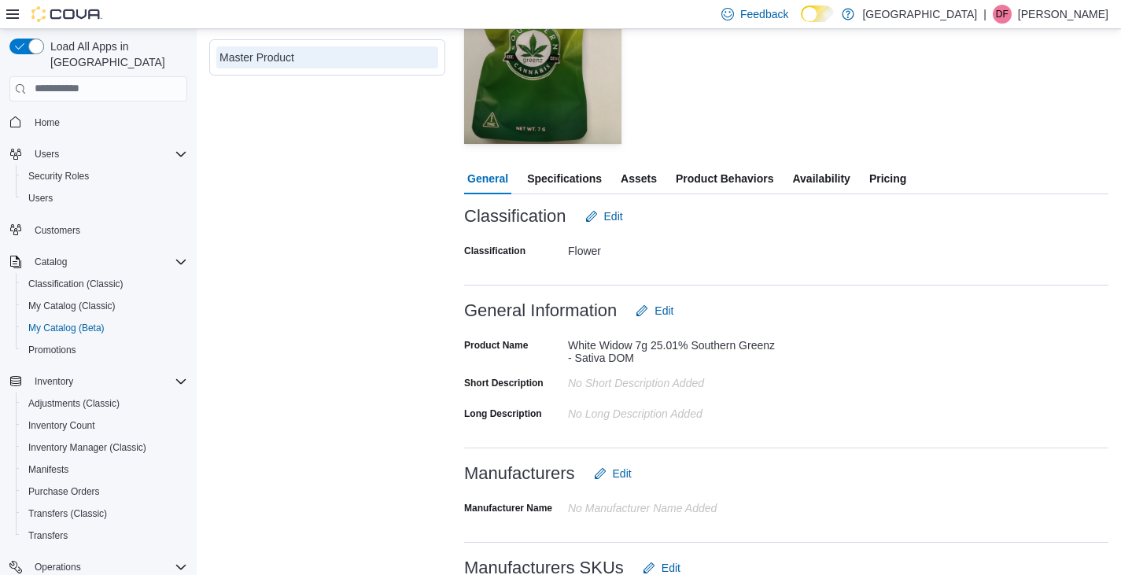
click at [815, 172] on span "Availability" at bounding box center [820, 178] width 57 height 31
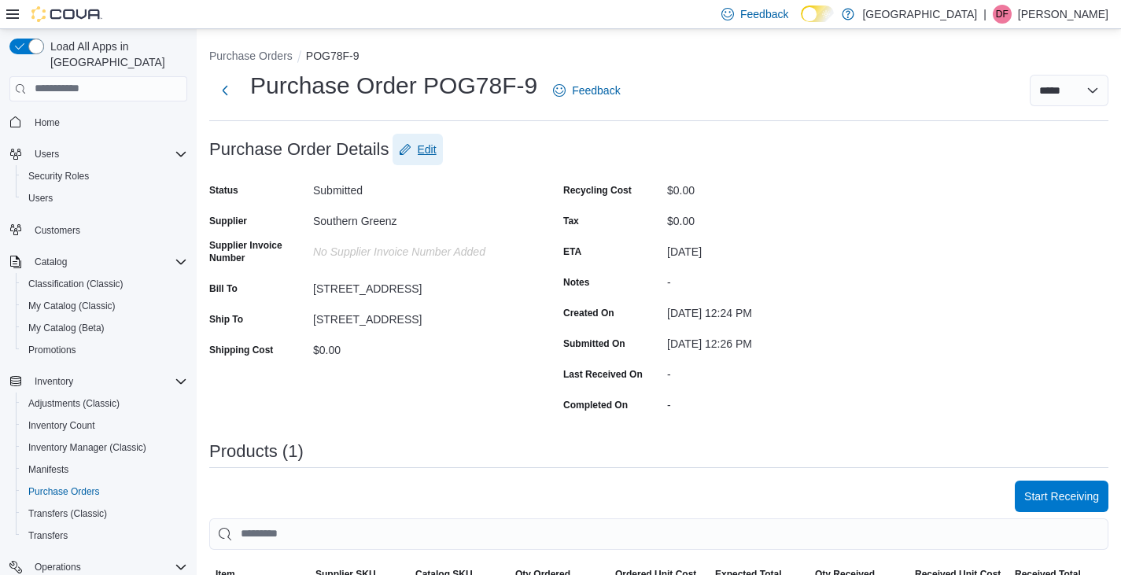
click at [419, 152] on span "Edit" at bounding box center [427, 150] width 19 height 16
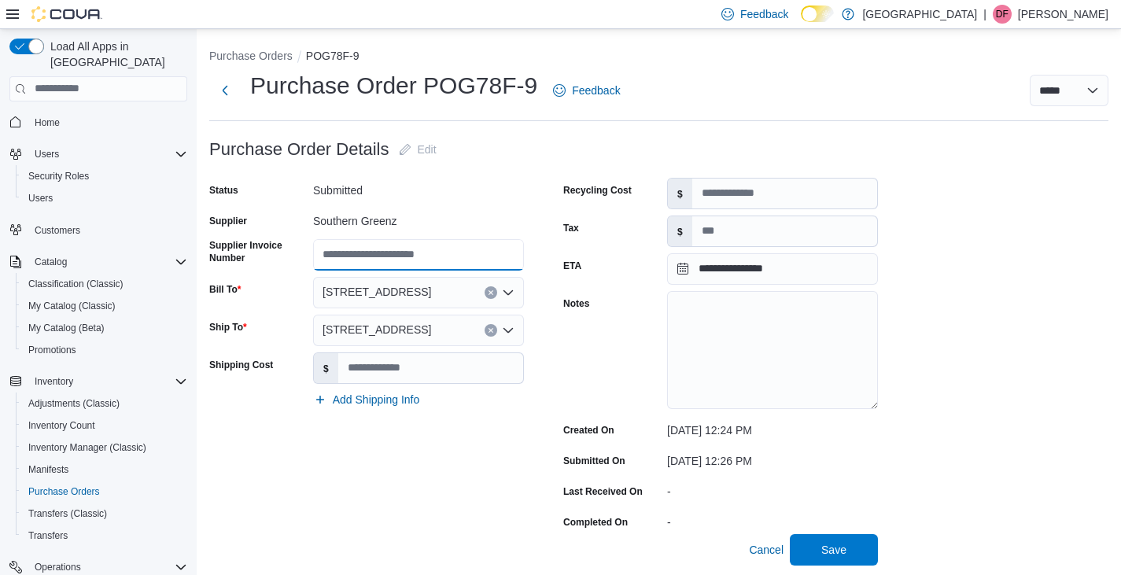
click at [323, 255] on input "Supplier Invoice Number" at bounding box center [418, 254] width 211 height 31
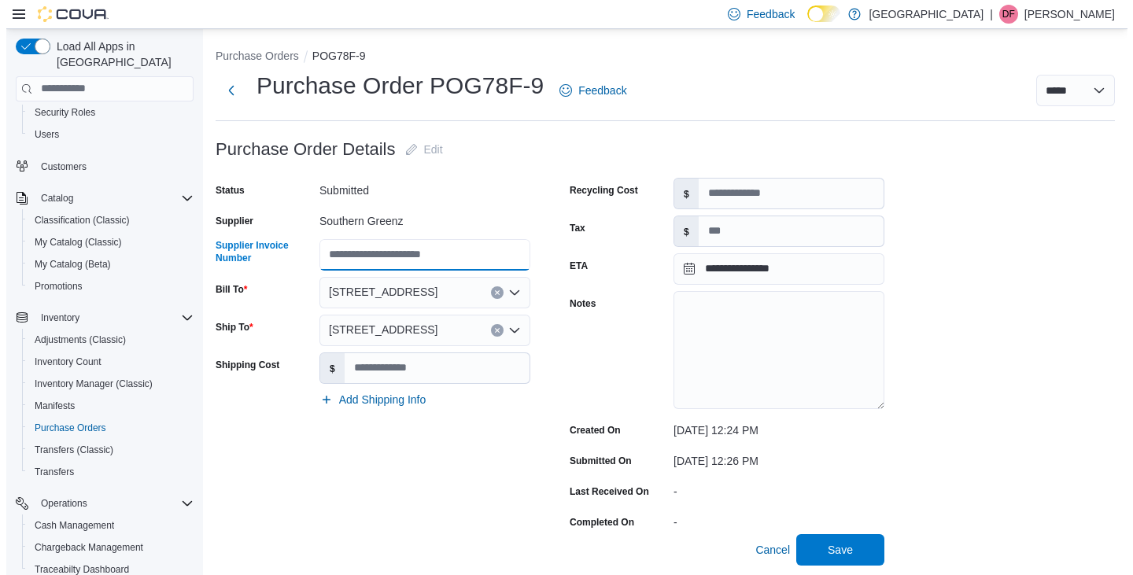
scroll to position [243, 0]
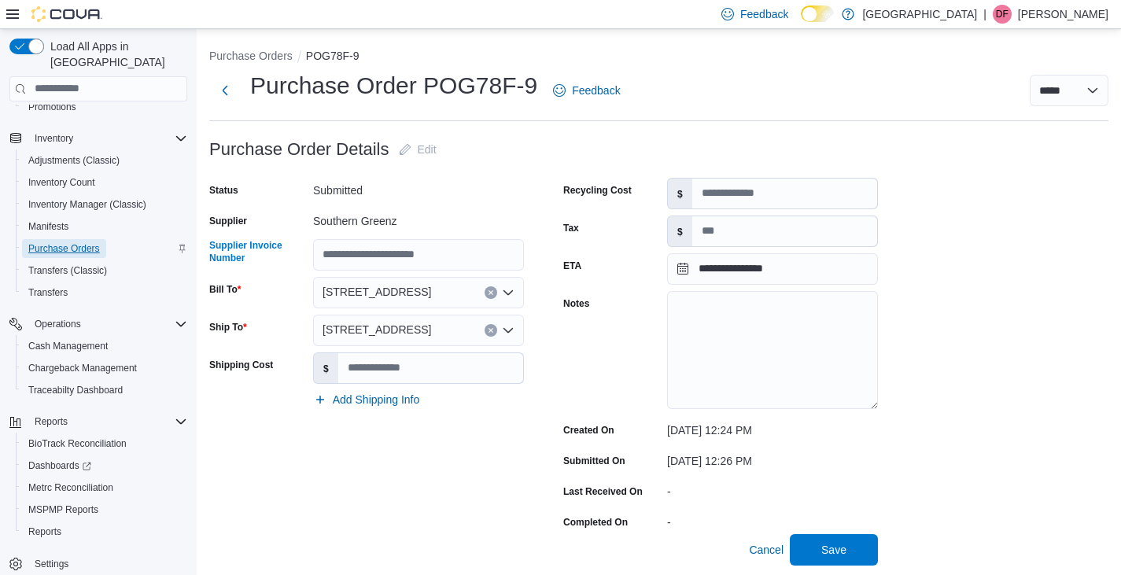
click at [59, 242] on span "Purchase Orders" at bounding box center [64, 248] width 72 height 13
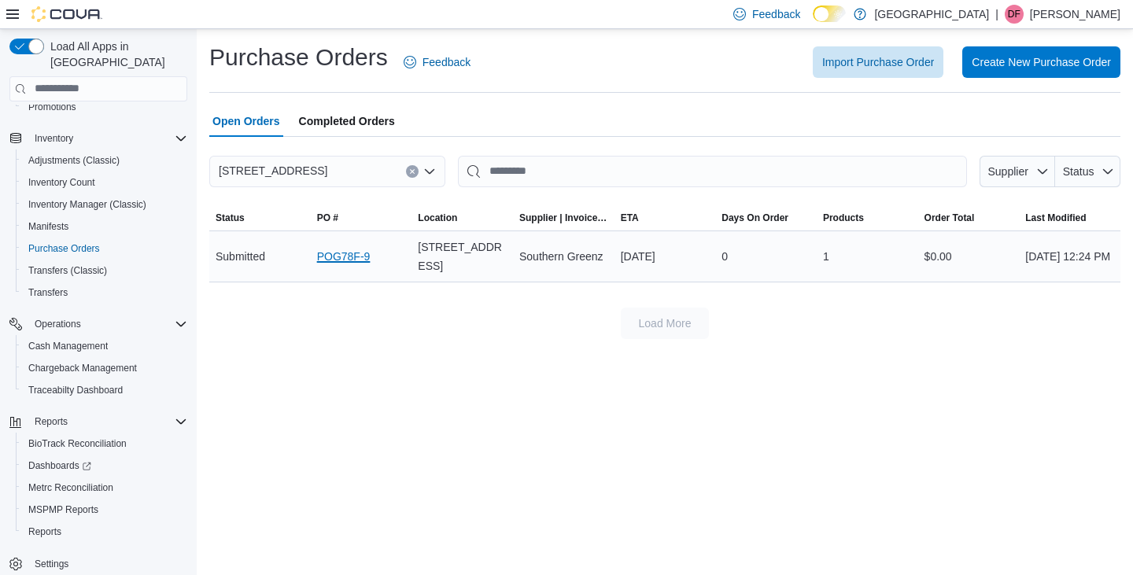
click at [338, 255] on link "POG78F-9" at bounding box center [344, 256] width 54 height 19
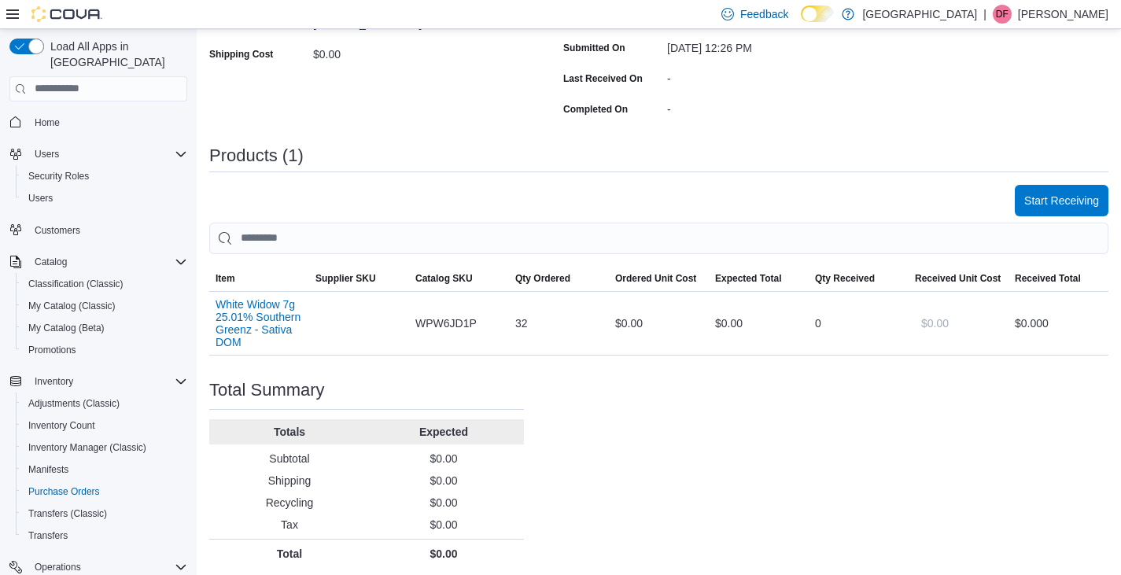
scroll to position [301, 0]
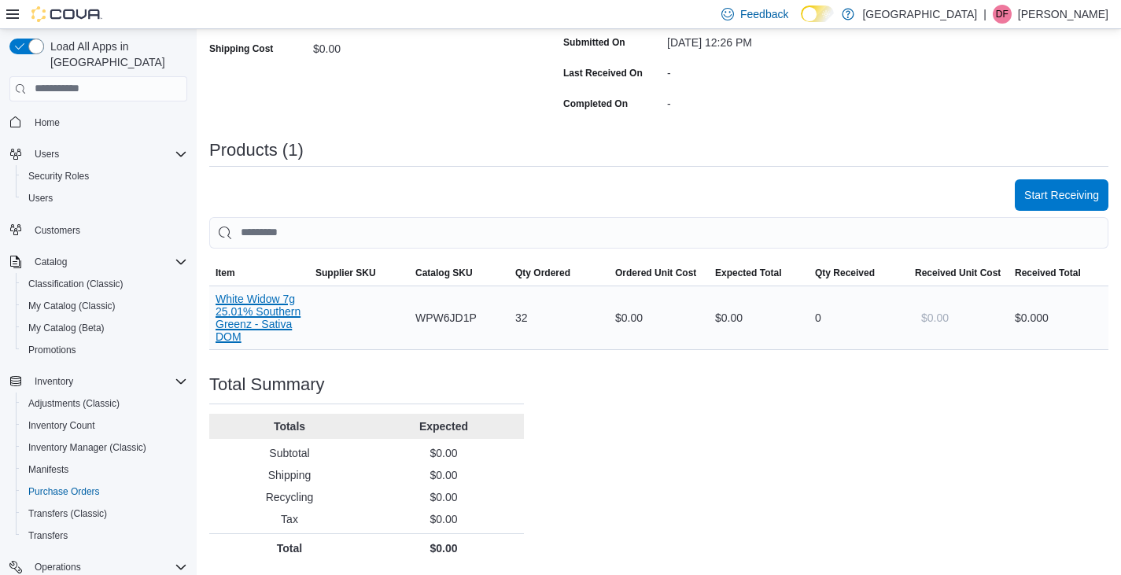
click at [268, 311] on button "White Widow 7g 25.01% Southern Greenz - Sativa DOM" at bounding box center [259, 318] width 87 height 50
click at [585, 461] on div "Purchase Order: POG78F-9 Feedback Purchase Order Details Edit Status Submitted …" at bounding box center [658, 197] width 899 height 730
click at [1070, 196] on span "Start Receiving" at bounding box center [1062, 195] width 75 height 16
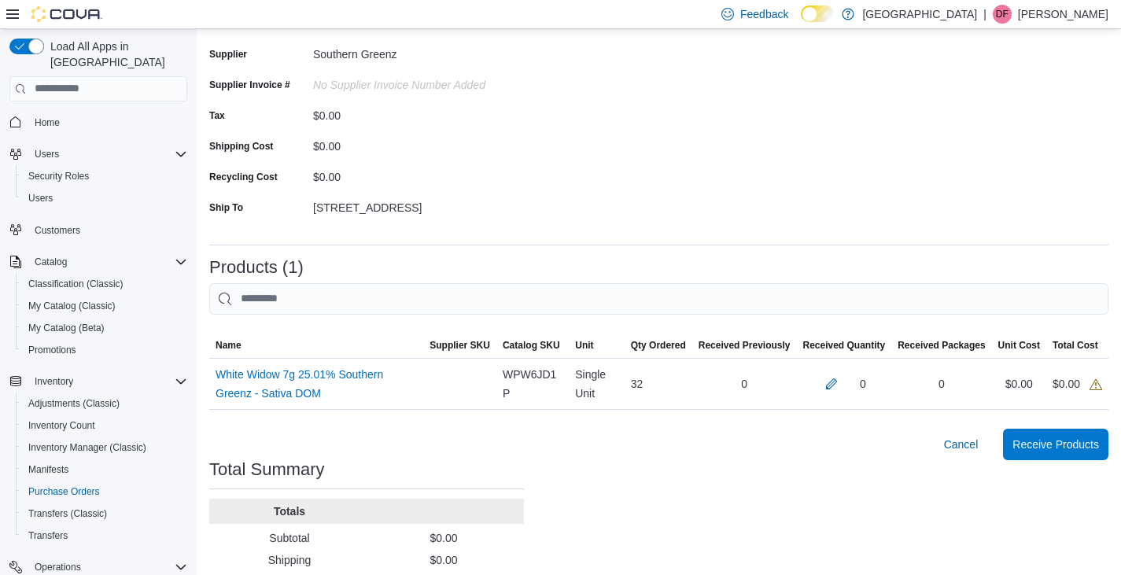
scroll to position [221, 0]
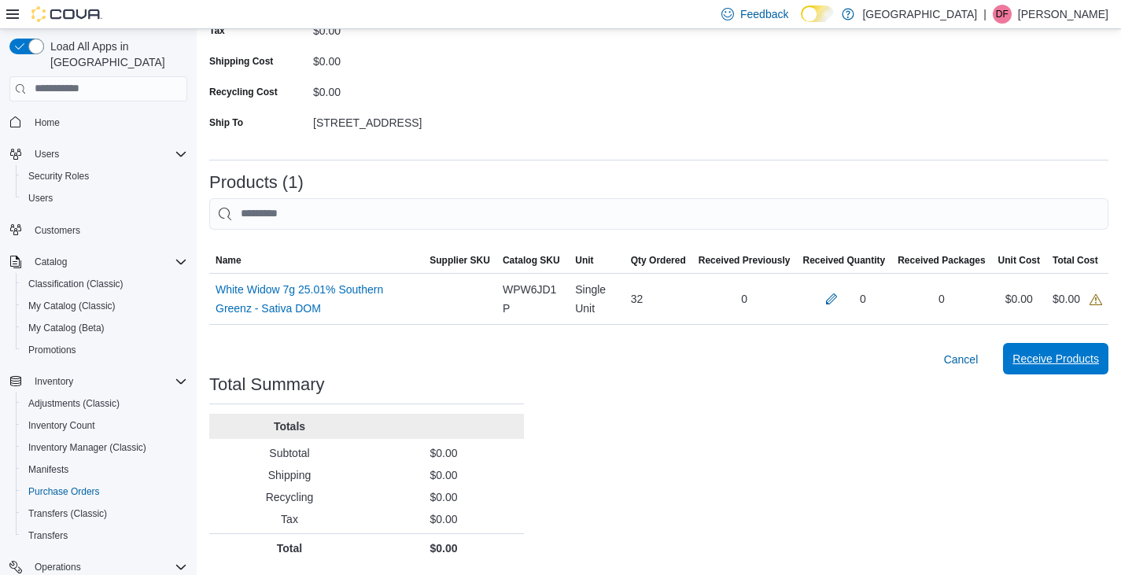
click at [1062, 356] on span "Receive Products" at bounding box center [1056, 359] width 87 height 16
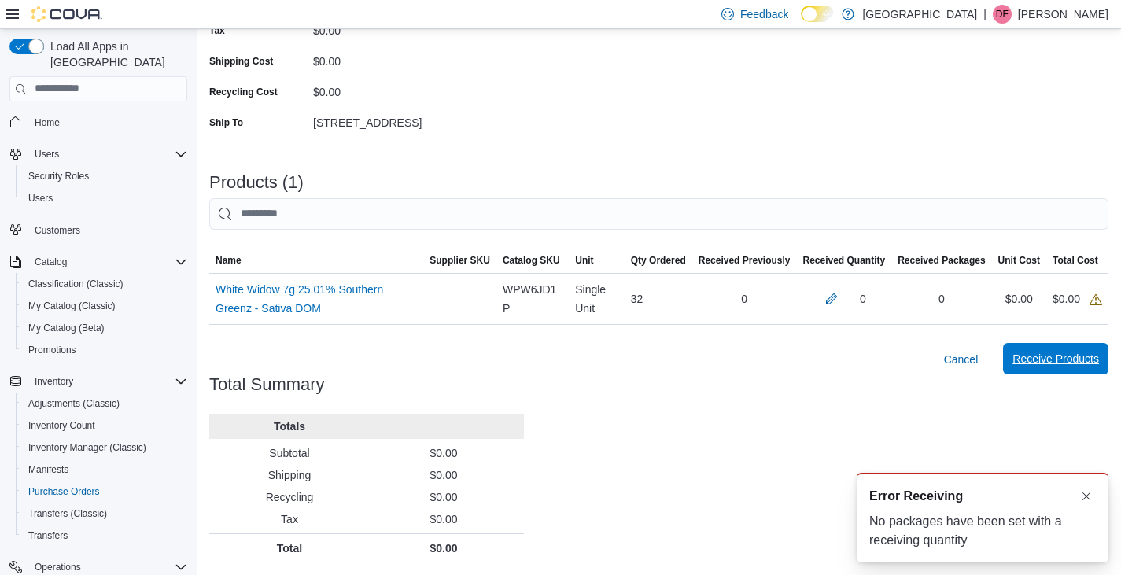
scroll to position [0, 0]
drag, startPoint x: 1088, startPoint y: 497, endPoint x: 1018, endPoint y: 479, distance: 72.3
click at [1088, 497] on button "Dismiss toast" at bounding box center [1086, 495] width 19 height 19
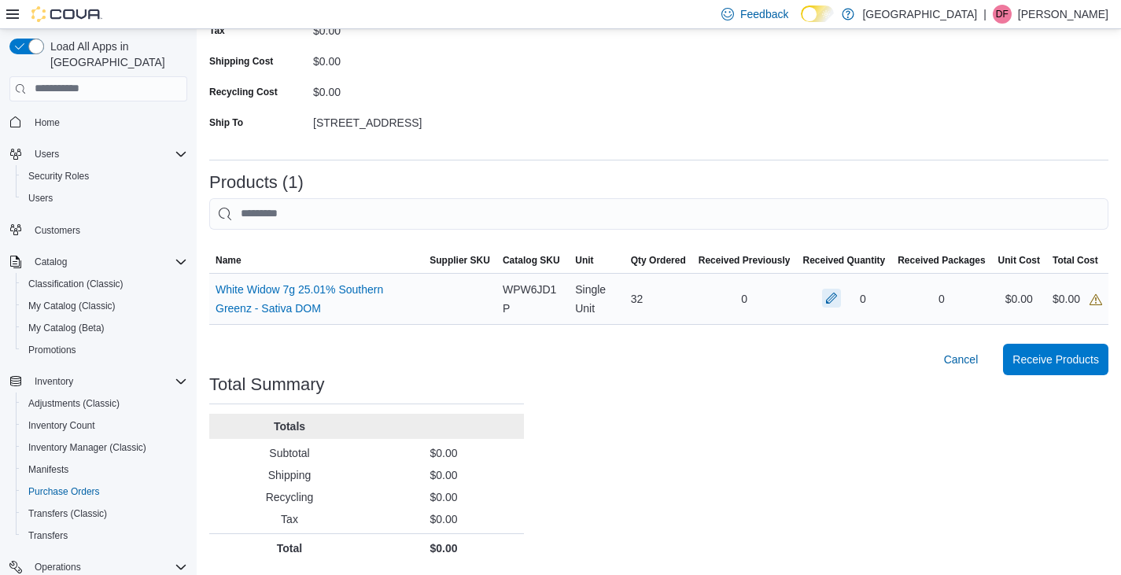
click at [841, 300] on button "button" at bounding box center [831, 298] width 19 height 19
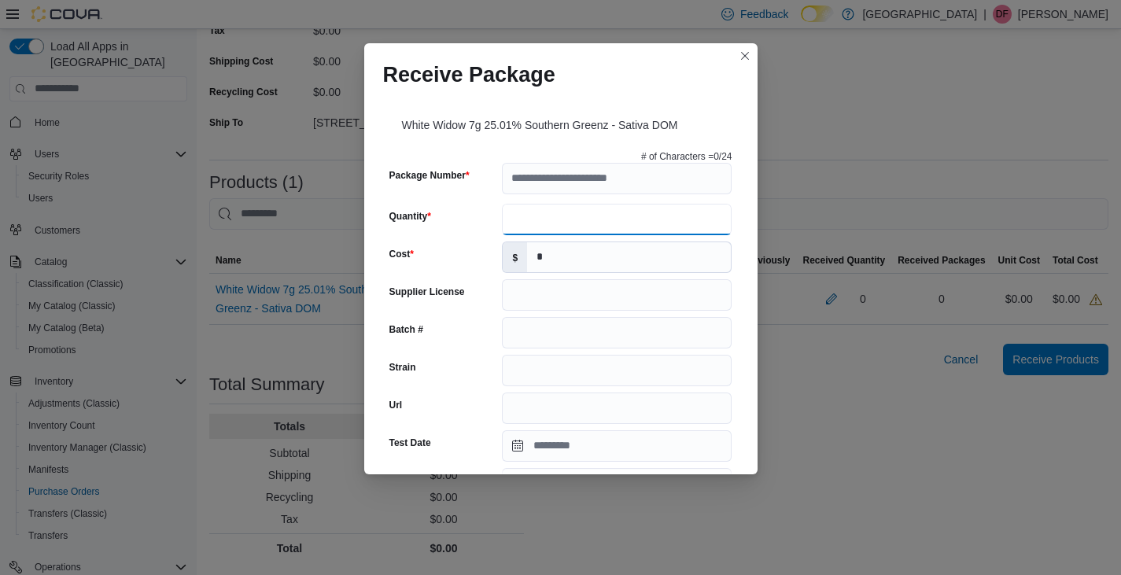
click at [530, 227] on input "Quantity" at bounding box center [617, 219] width 230 height 31
type input "**"
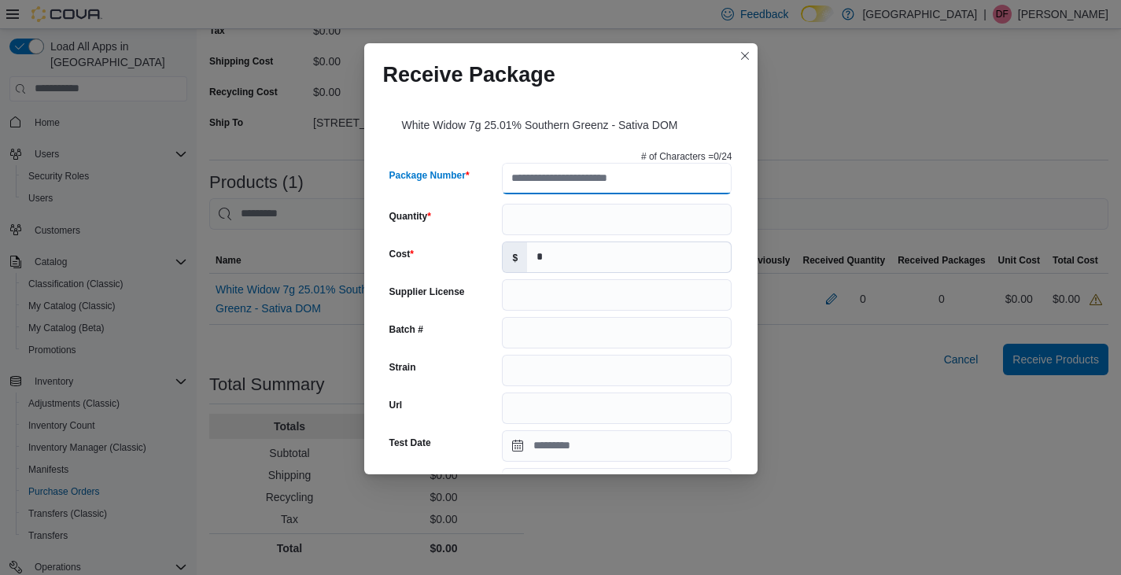
click at [534, 181] on input "Package Number" at bounding box center [617, 178] width 230 height 31
paste input "**********"
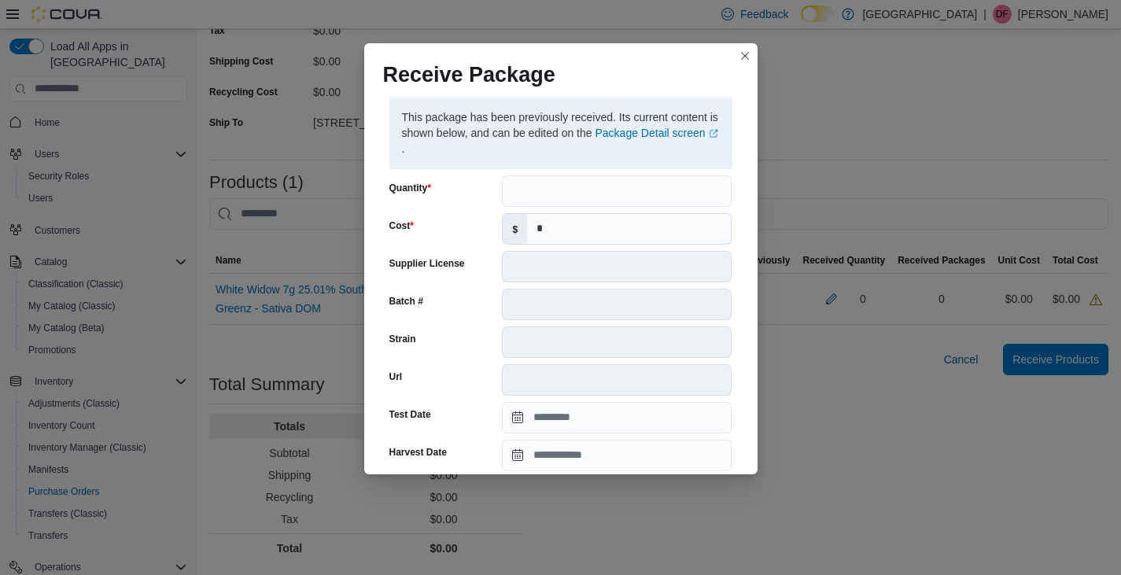
scroll to position [131, 0]
type input "**********"
click at [541, 228] on input "*" at bounding box center [629, 230] width 204 height 30
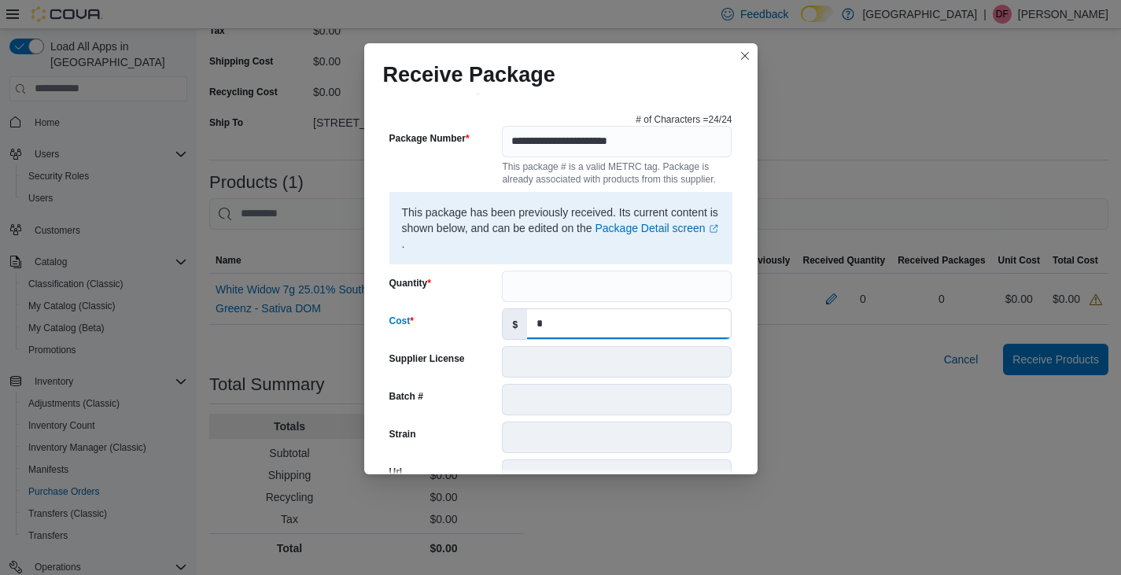
scroll to position [36, 0]
type input "*"
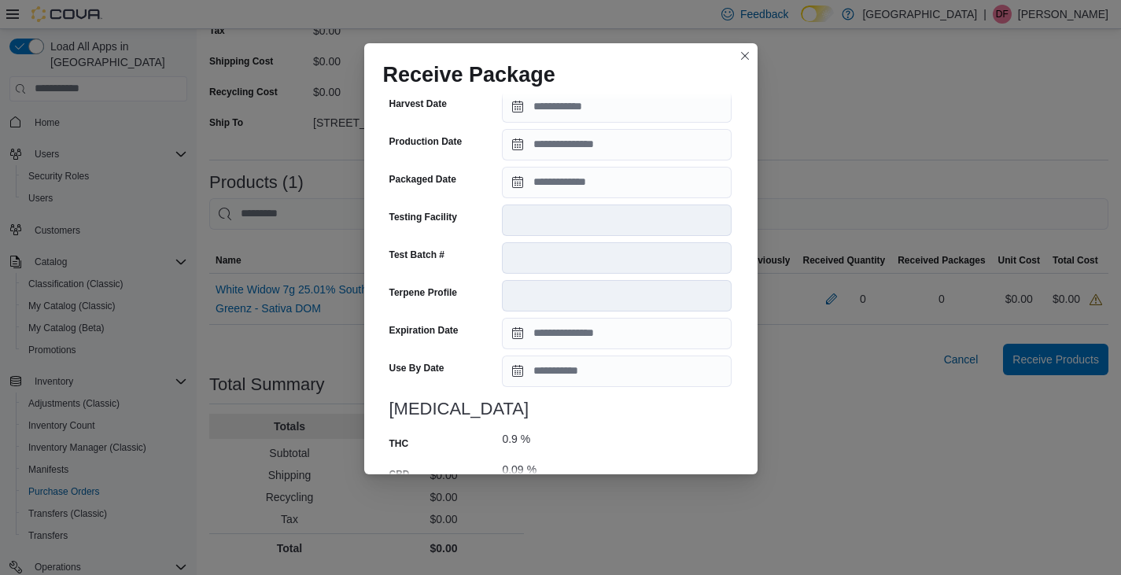
scroll to position [692, 0]
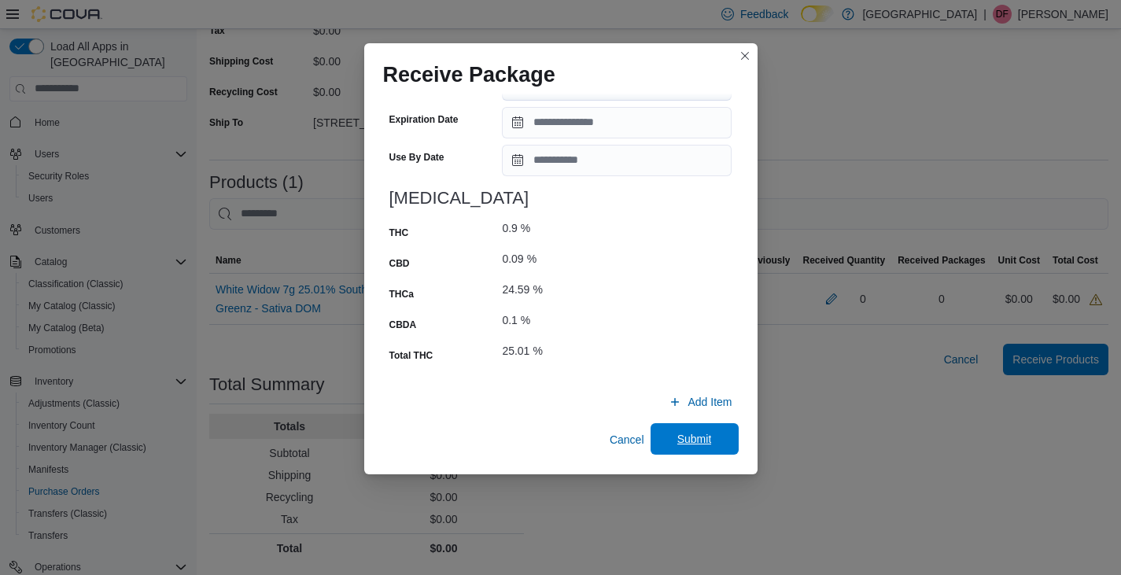
type input "**"
click at [682, 438] on span "Submit" at bounding box center [695, 439] width 35 height 16
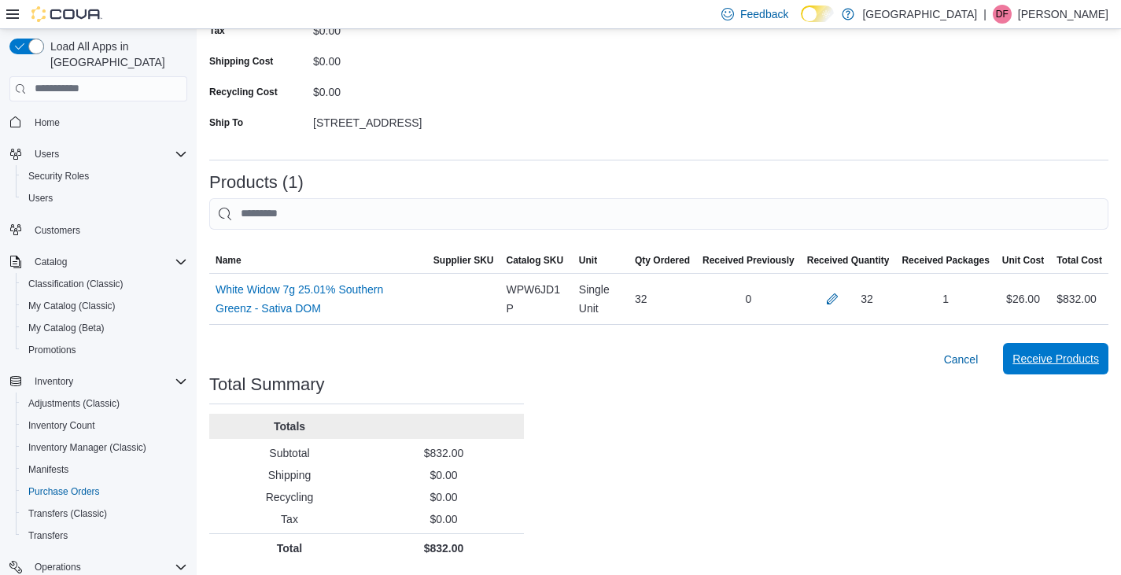
click at [1055, 356] on span "Receive Products" at bounding box center [1056, 359] width 87 height 16
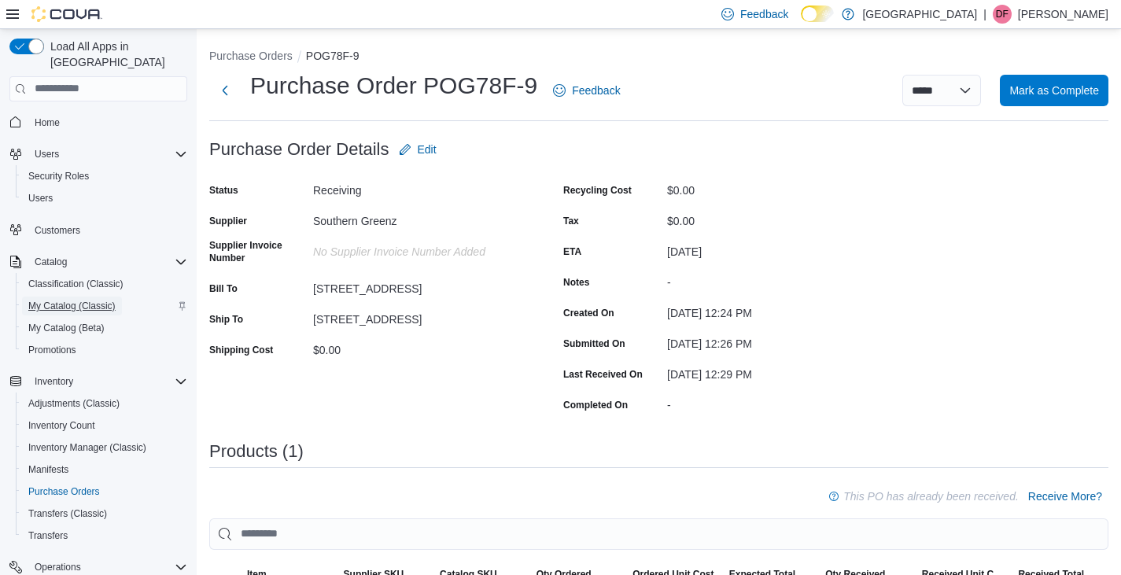
click at [55, 300] on span "My Catalog (Classic)" at bounding box center [71, 306] width 87 height 13
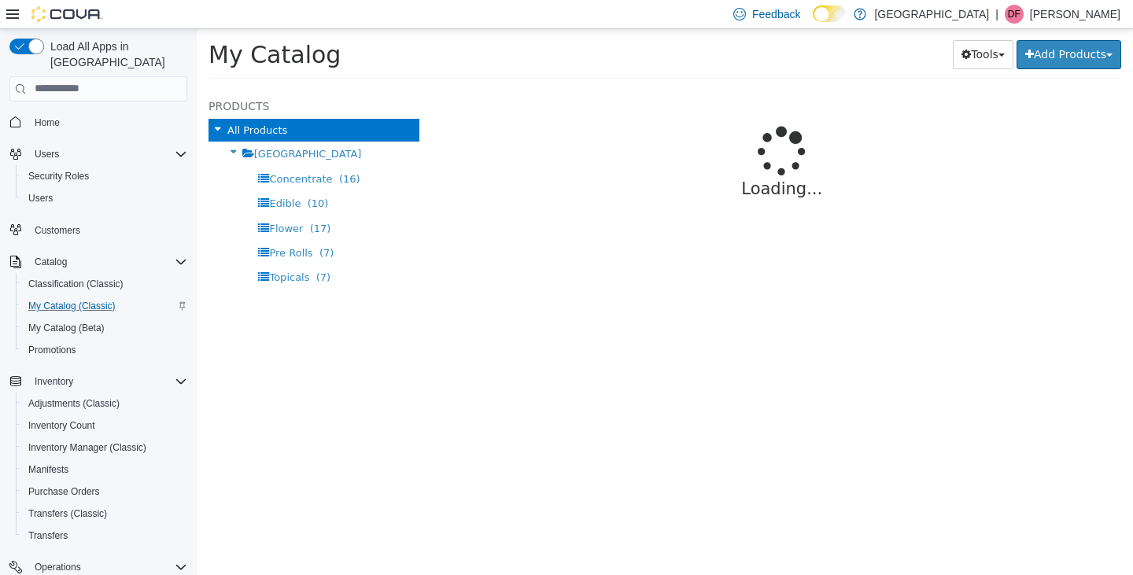
select select "**********"
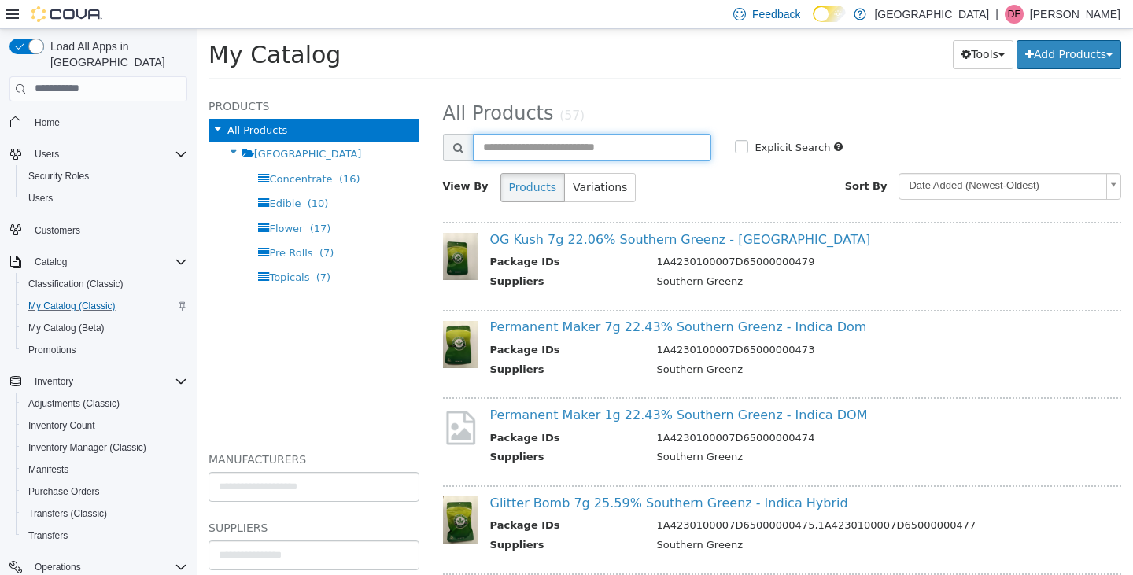
click at [508, 151] on input "text" at bounding box center [592, 147] width 239 height 28
type input "**********"
select select "**********"
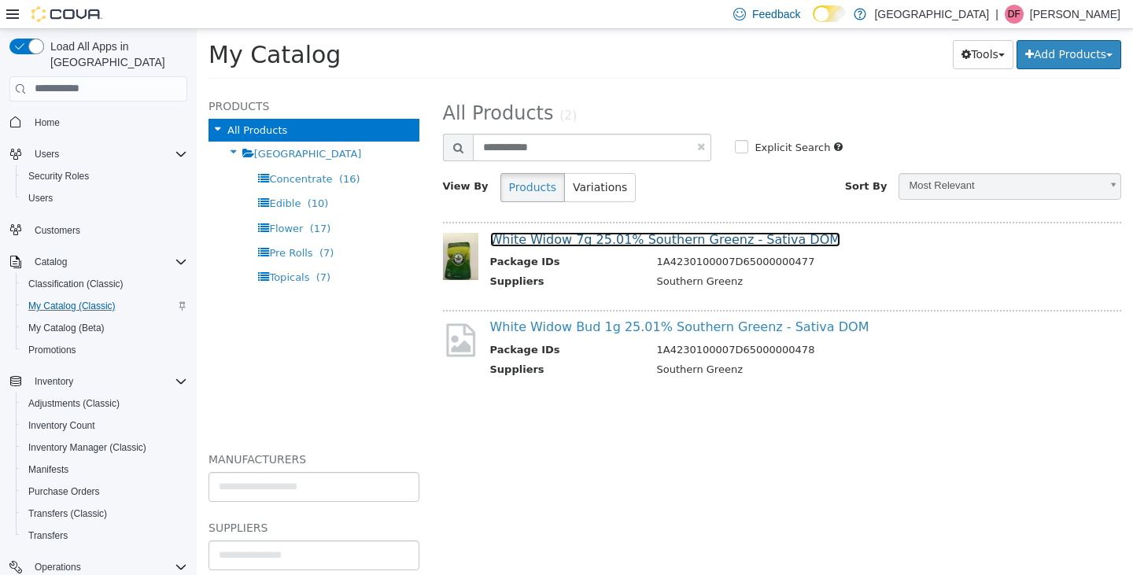
click at [583, 241] on link "White Widow 7g 25.01% Southern Greenz - Sativa DOM" at bounding box center [665, 238] width 351 height 15
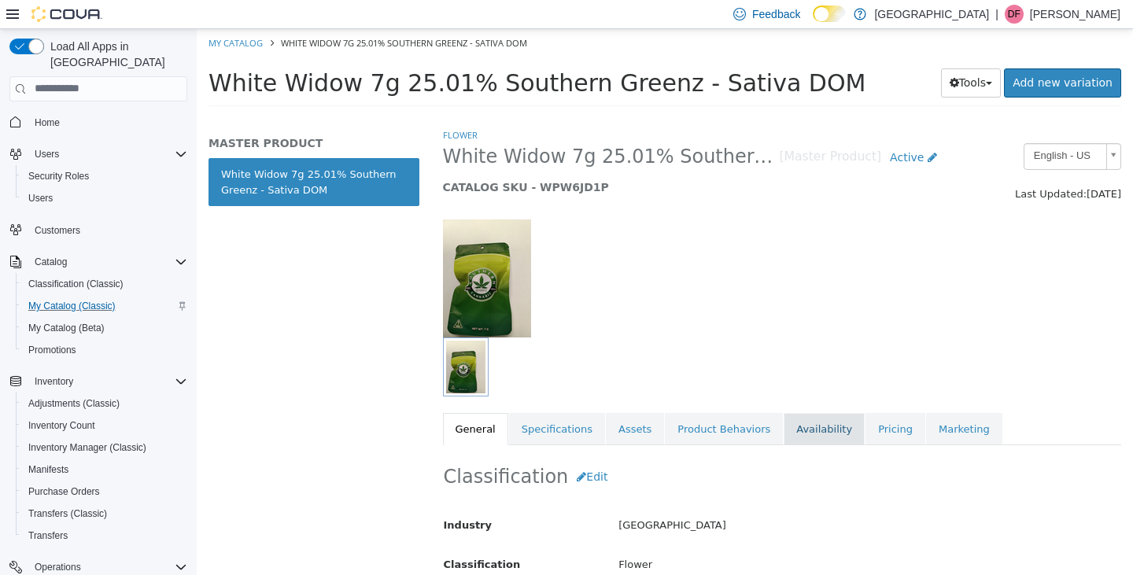
click at [803, 433] on link "Availability" at bounding box center [824, 428] width 81 height 33
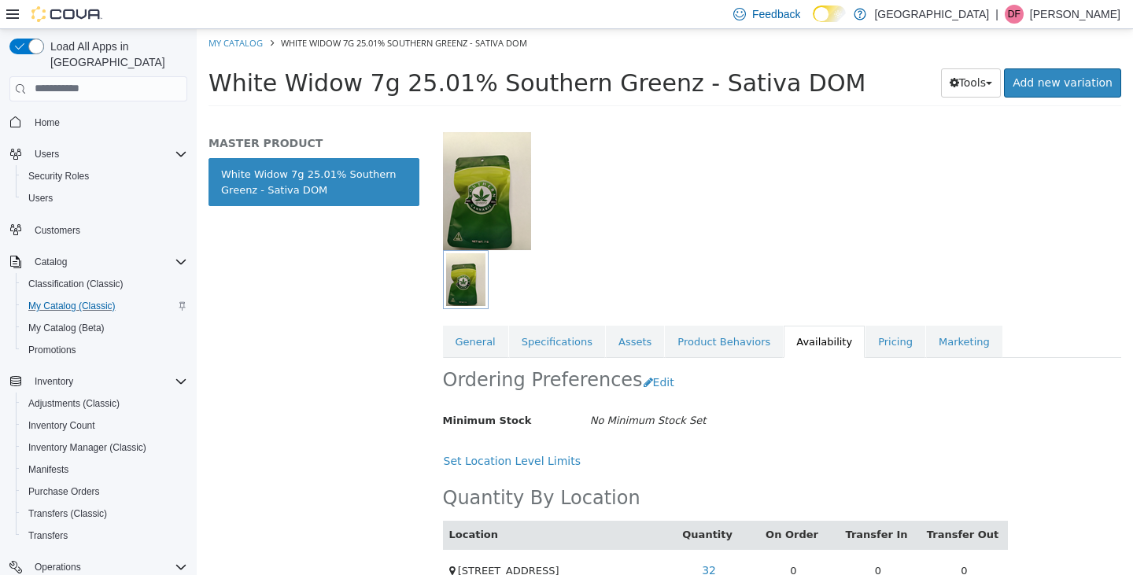
scroll to position [121, 0]
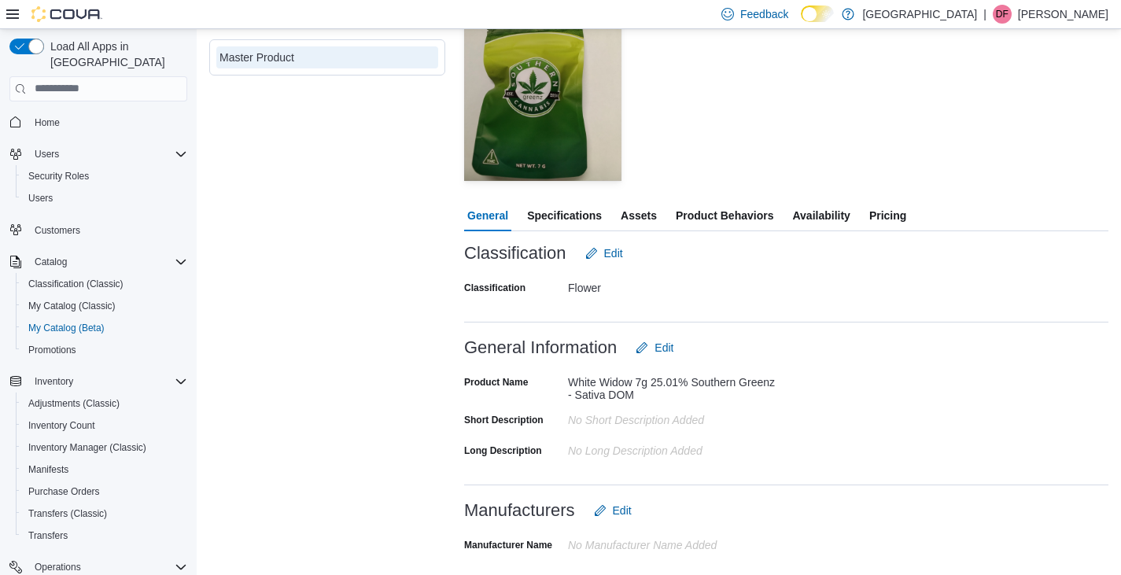
scroll to position [190, 0]
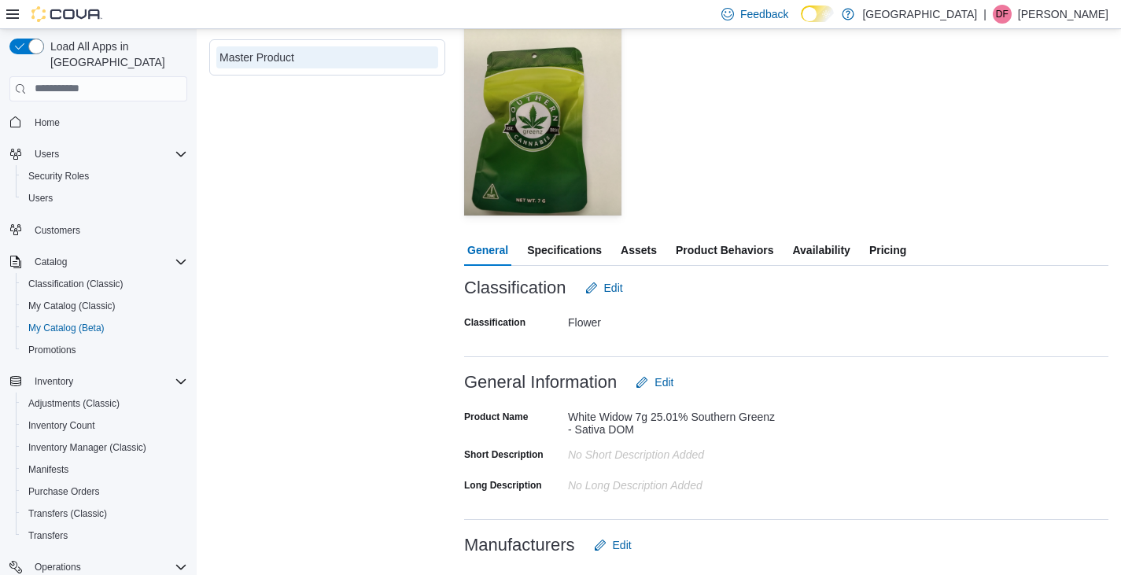
click at [812, 249] on span "Availability" at bounding box center [820, 250] width 57 height 31
